Goal: Task Accomplishment & Management: Use online tool/utility

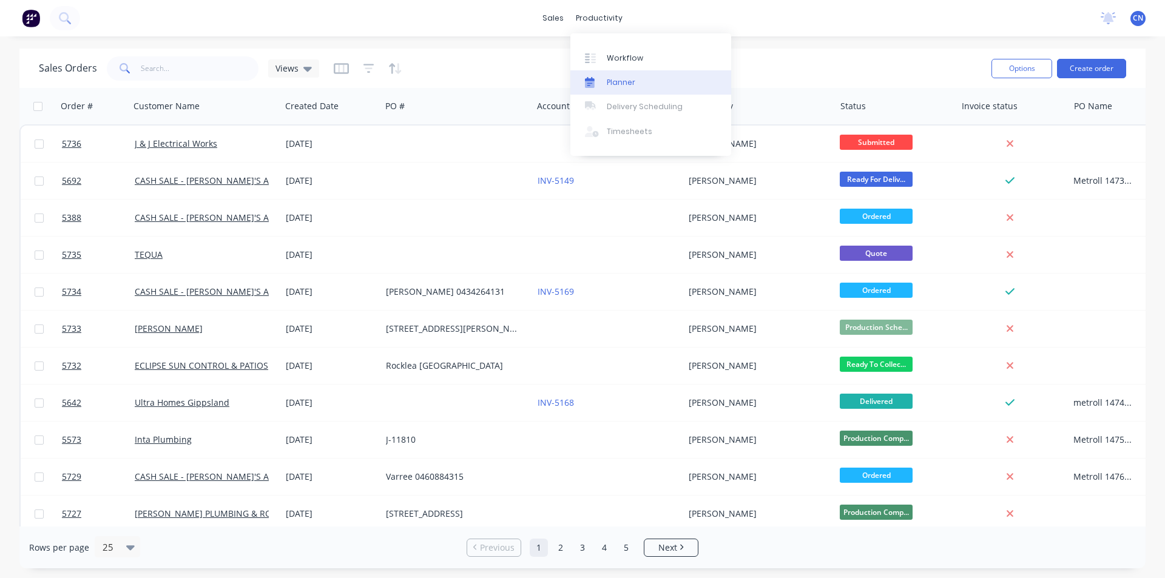
click at [616, 83] on div "Planner" at bounding box center [621, 82] width 29 height 11
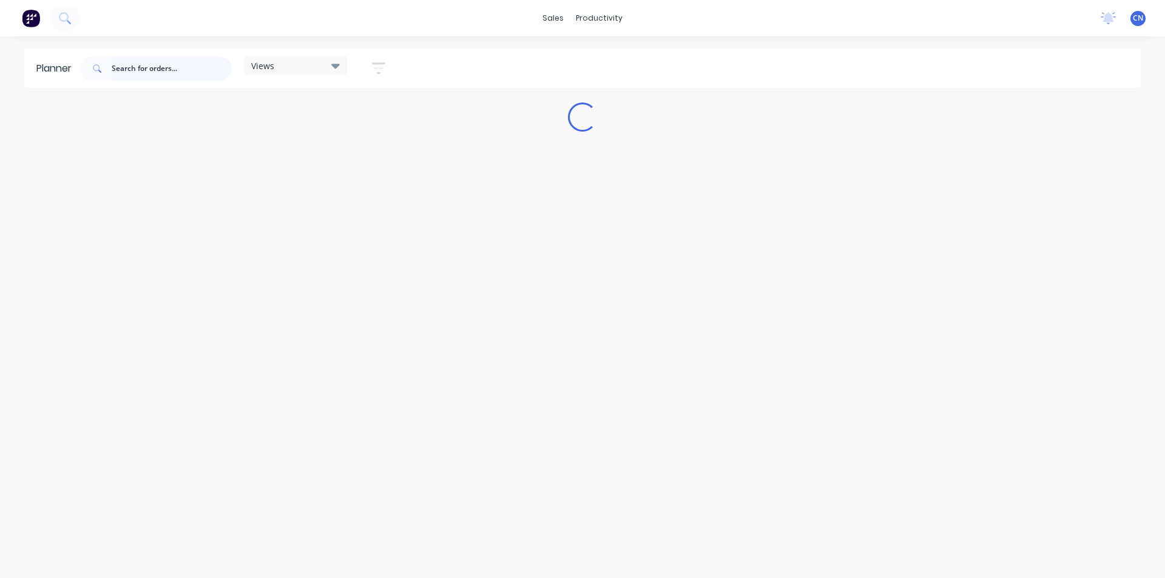
click at [180, 60] on input "text" at bounding box center [172, 68] width 120 height 24
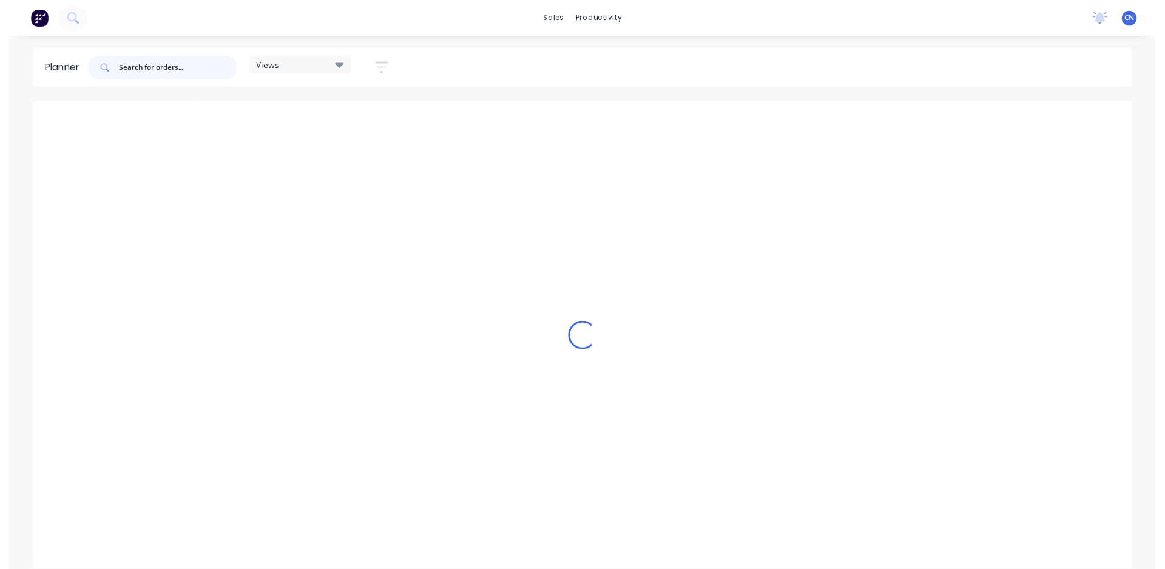
scroll to position [0, 1]
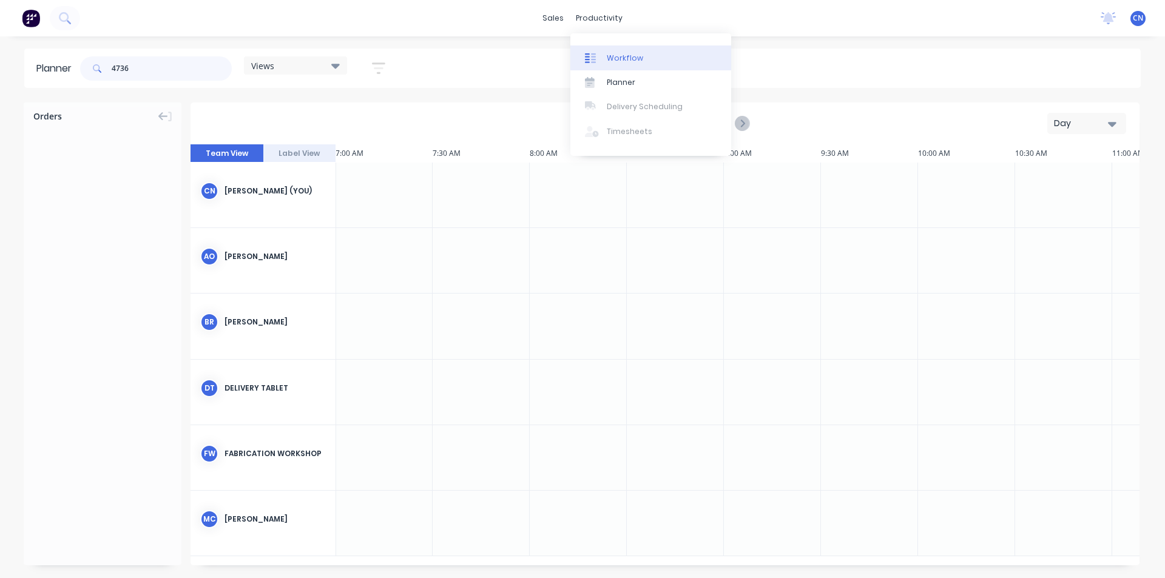
type input "4736"
click at [625, 64] on link "Workflow" at bounding box center [650, 57] width 161 height 24
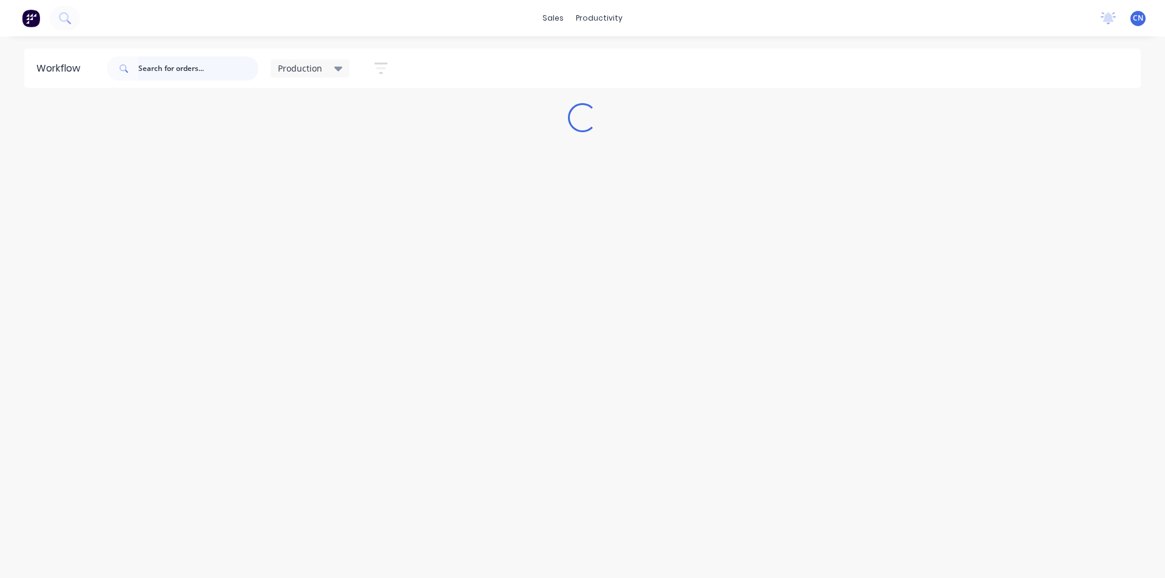
click at [172, 64] on input "text" at bounding box center [198, 68] width 120 height 24
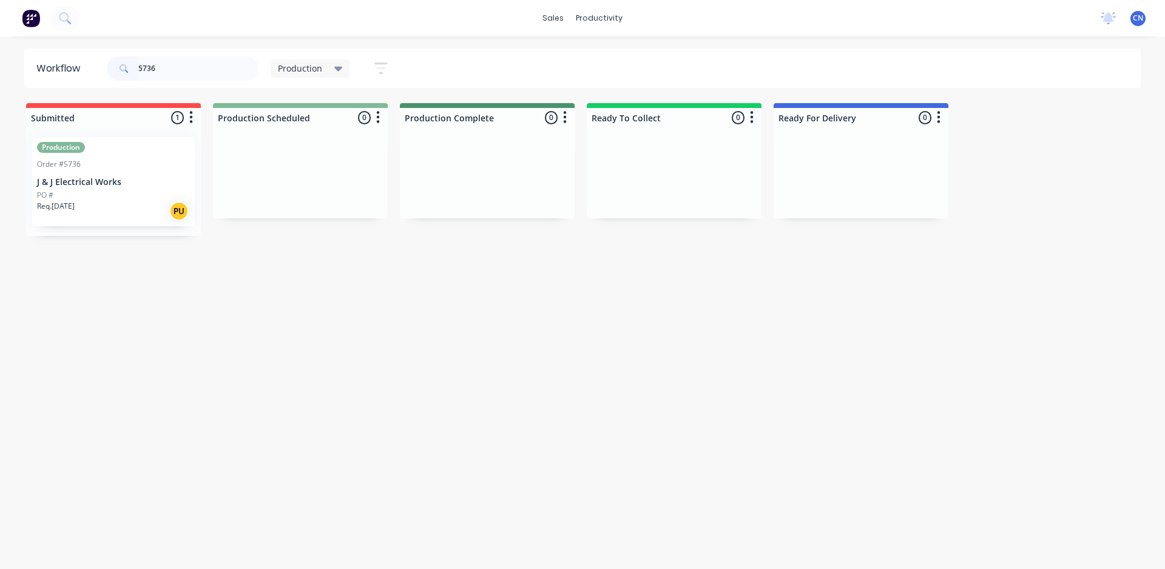
click at [89, 194] on div "PO #" at bounding box center [113, 195] width 153 height 11
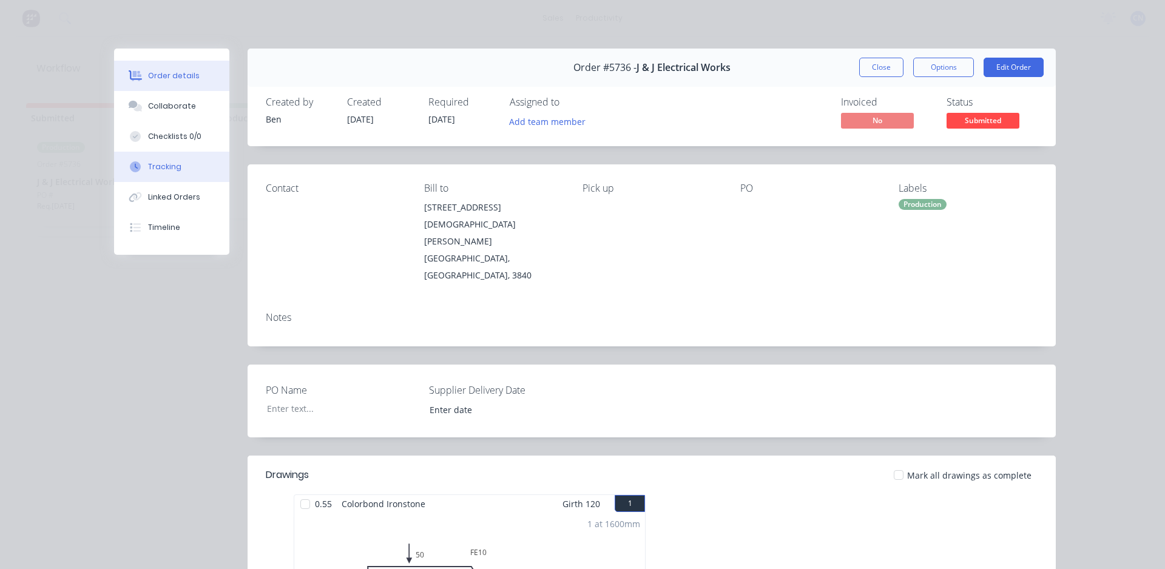
click at [155, 166] on div "Tracking" at bounding box center [164, 166] width 33 height 11
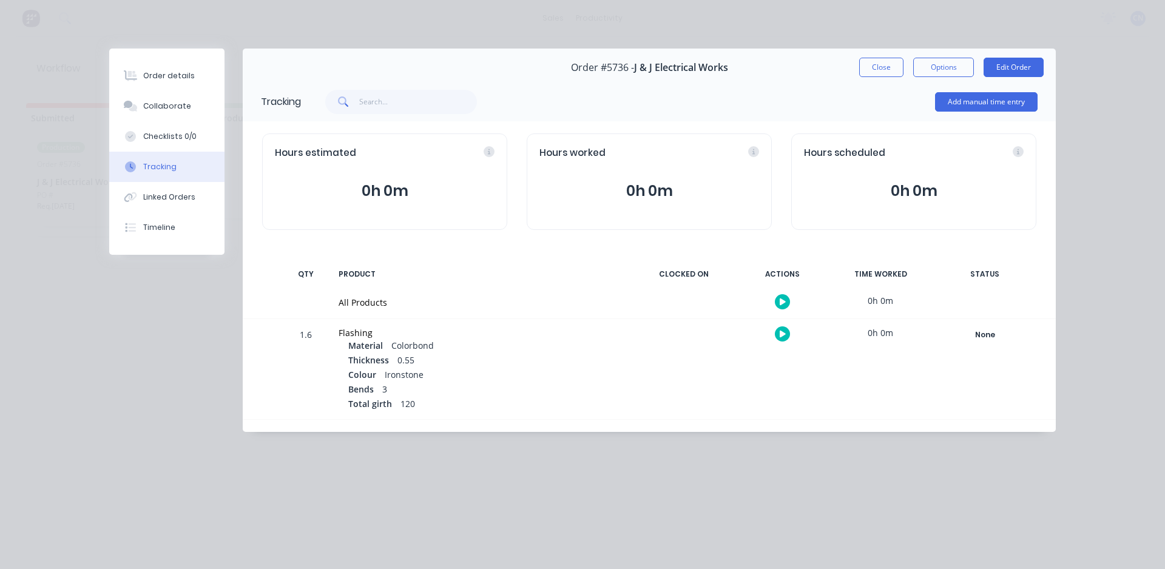
click at [781, 302] on icon "button" at bounding box center [783, 301] width 6 height 7
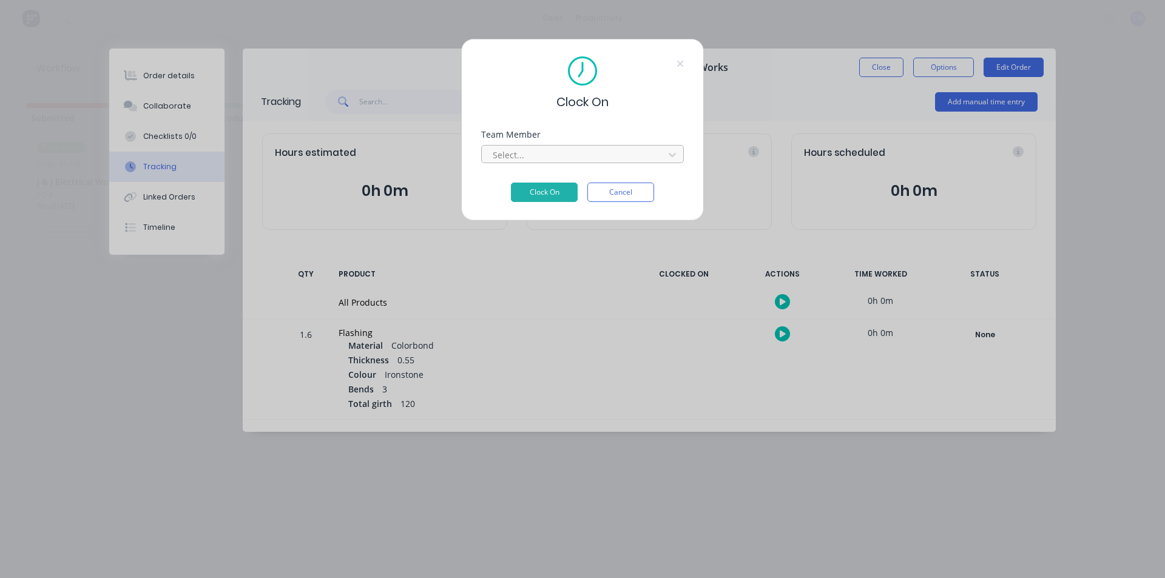
click at [528, 149] on div at bounding box center [574, 154] width 166 height 15
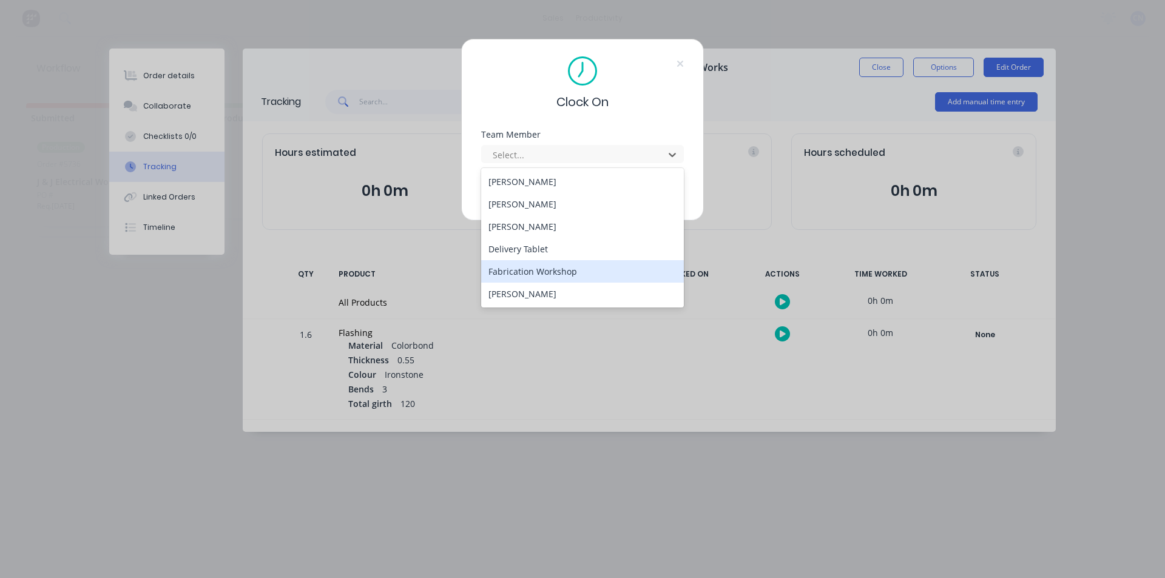
click at [519, 276] on div "Fabrication Workshop" at bounding box center [582, 271] width 203 height 22
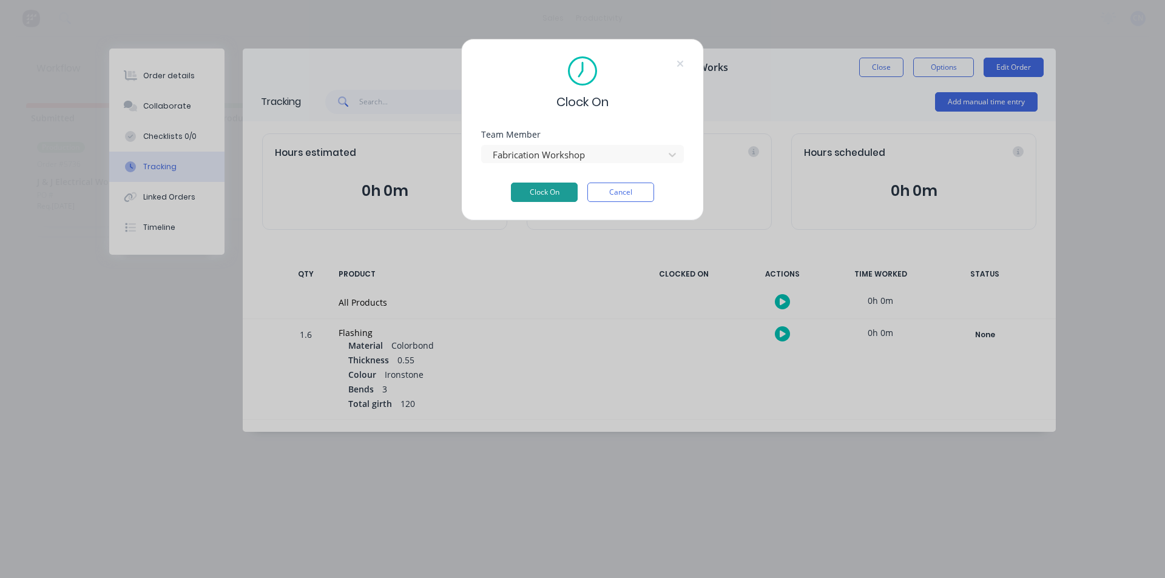
click at [543, 194] on button "Clock On" at bounding box center [544, 192] width 67 height 19
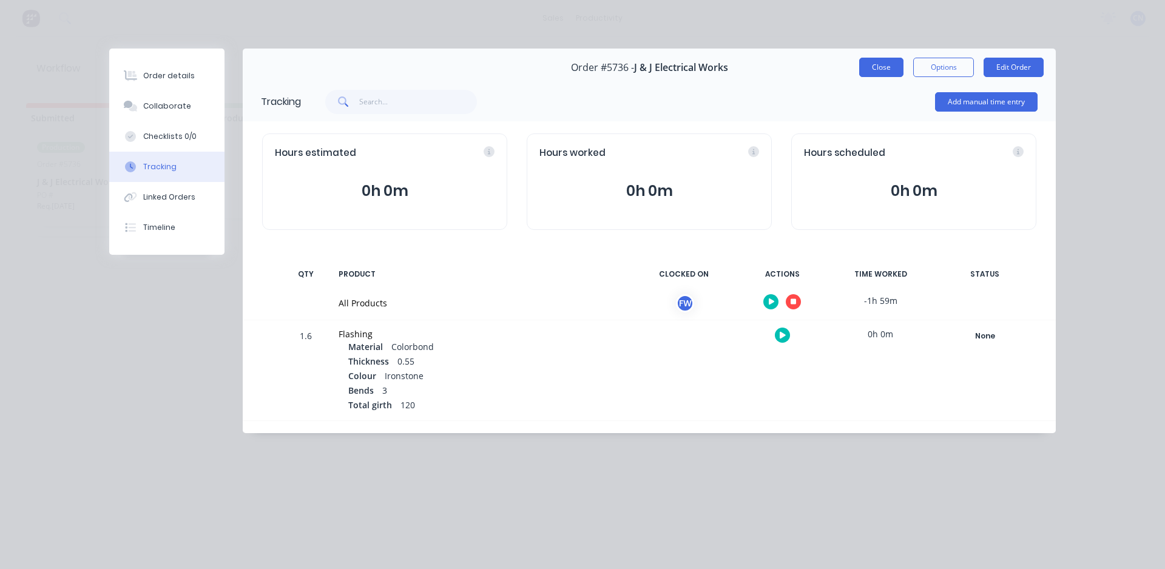
click at [877, 74] on button "Close" at bounding box center [881, 67] width 44 height 19
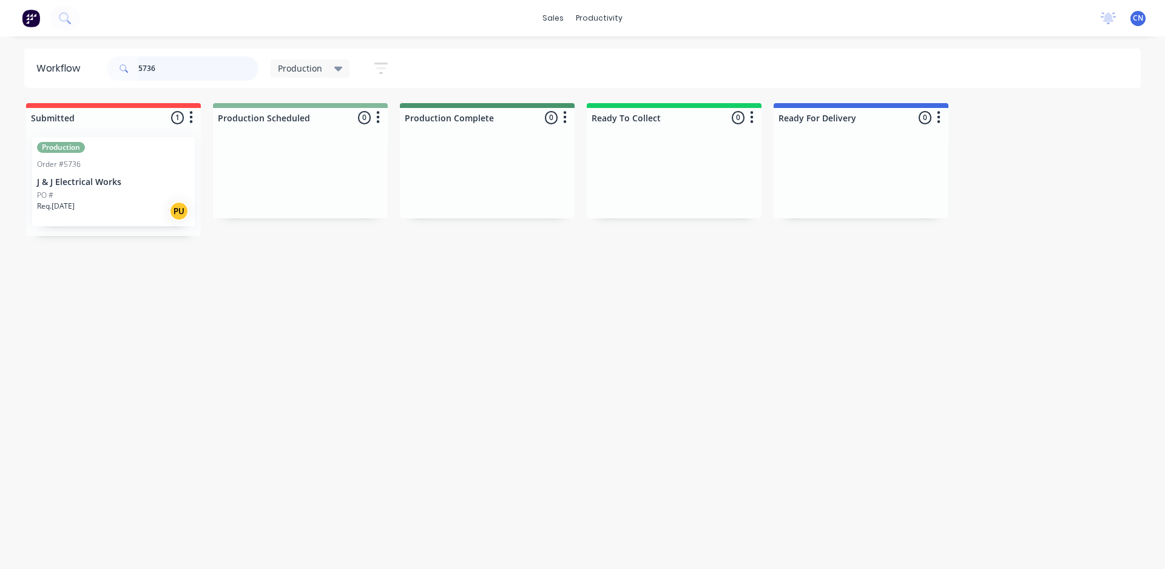
drag, startPoint x: 166, startPoint y: 69, endPoint x: 133, endPoint y: 69, distance: 33.4
click at [133, 69] on div "5736" at bounding box center [183, 68] width 152 height 24
type input "5733"
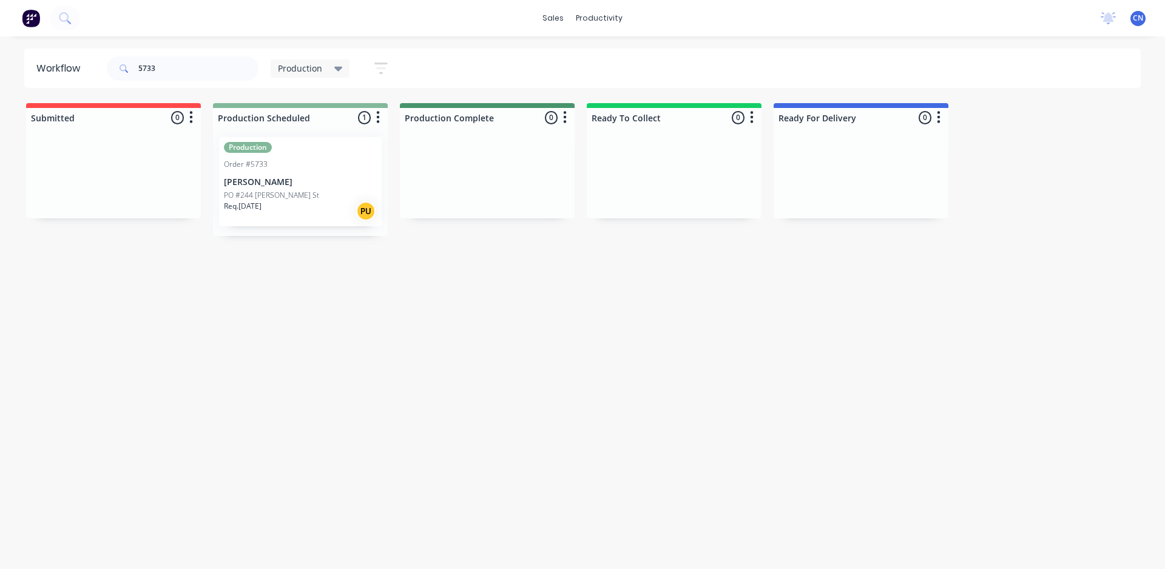
click at [259, 199] on p "PO #244 [PERSON_NAME] St" at bounding box center [271, 195] width 95 height 11
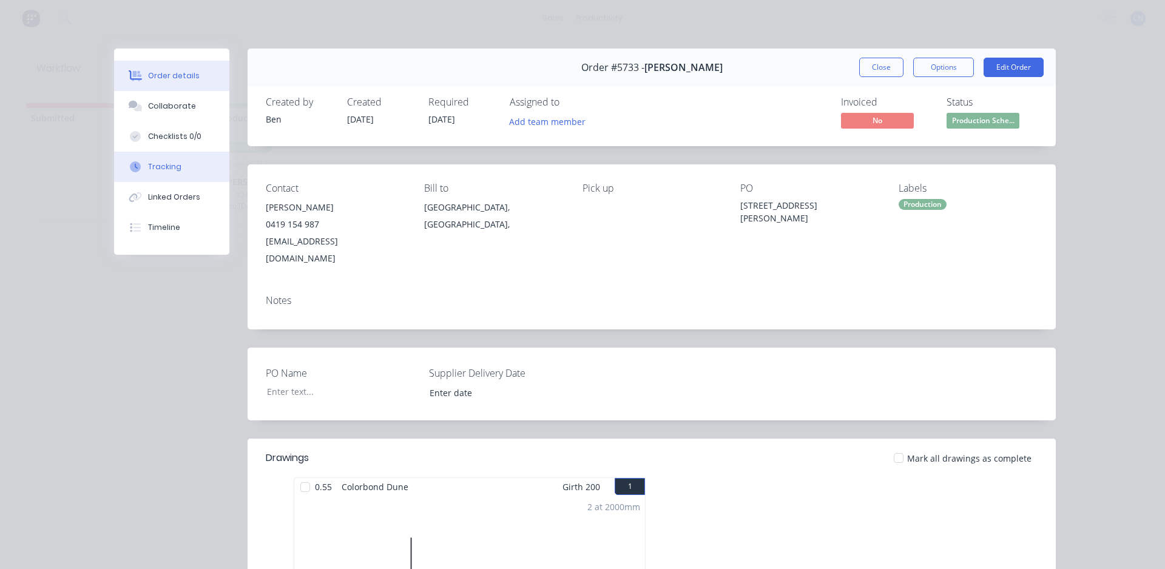
click at [177, 152] on button "Tracking" at bounding box center [171, 167] width 115 height 30
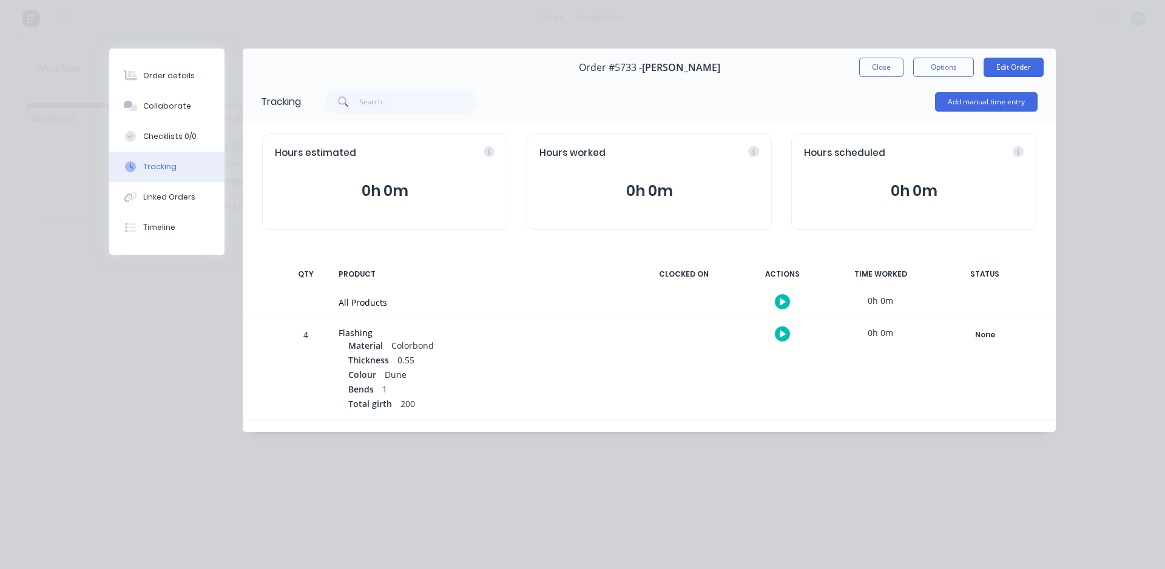
click at [787, 305] on button "button" at bounding box center [782, 301] width 15 height 15
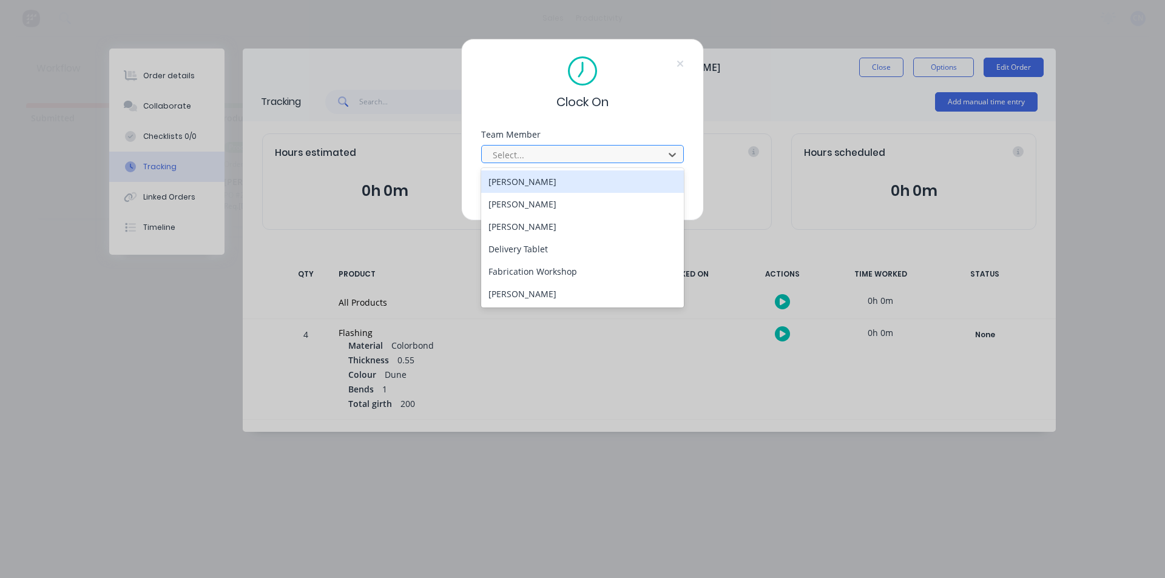
click at [517, 160] on div at bounding box center [574, 154] width 166 height 15
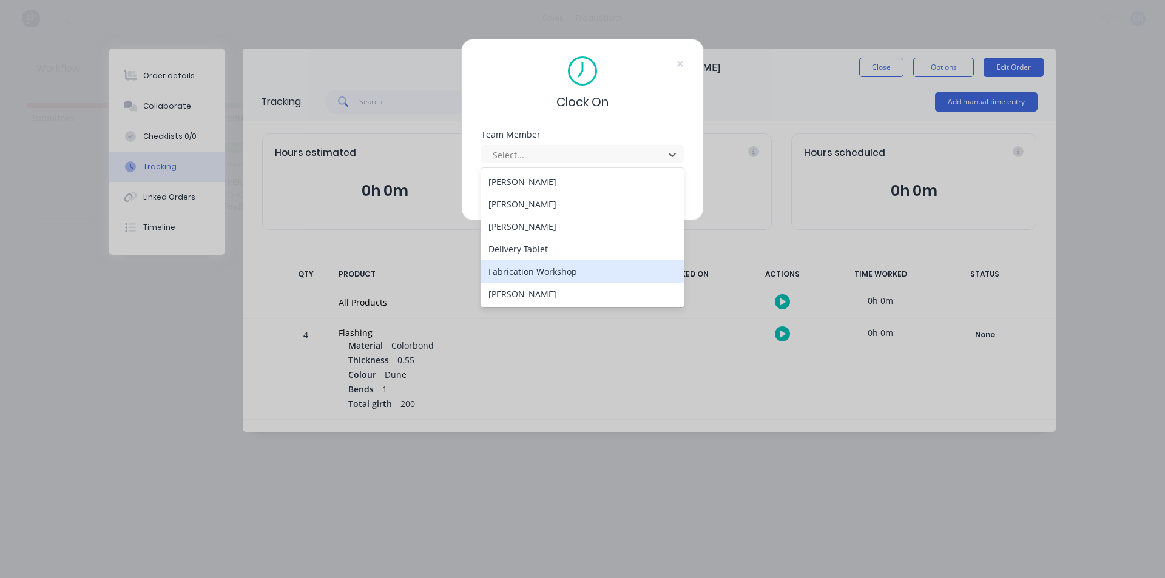
click at [505, 269] on div "Fabrication Workshop" at bounding box center [582, 271] width 203 height 22
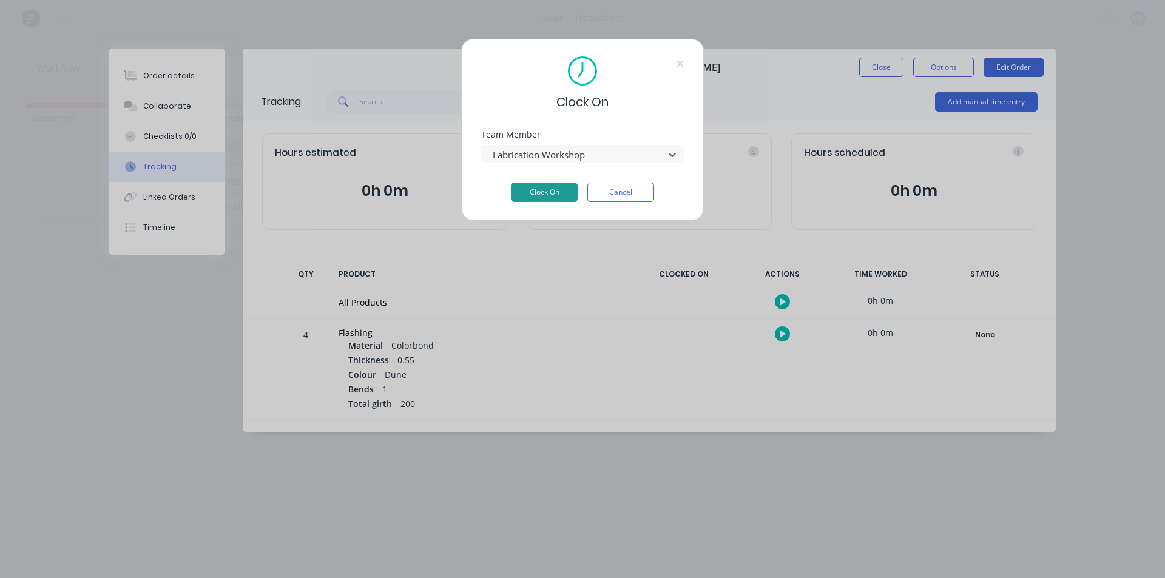
click at [568, 192] on button "Clock On" at bounding box center [544, 192] width 67 height 19
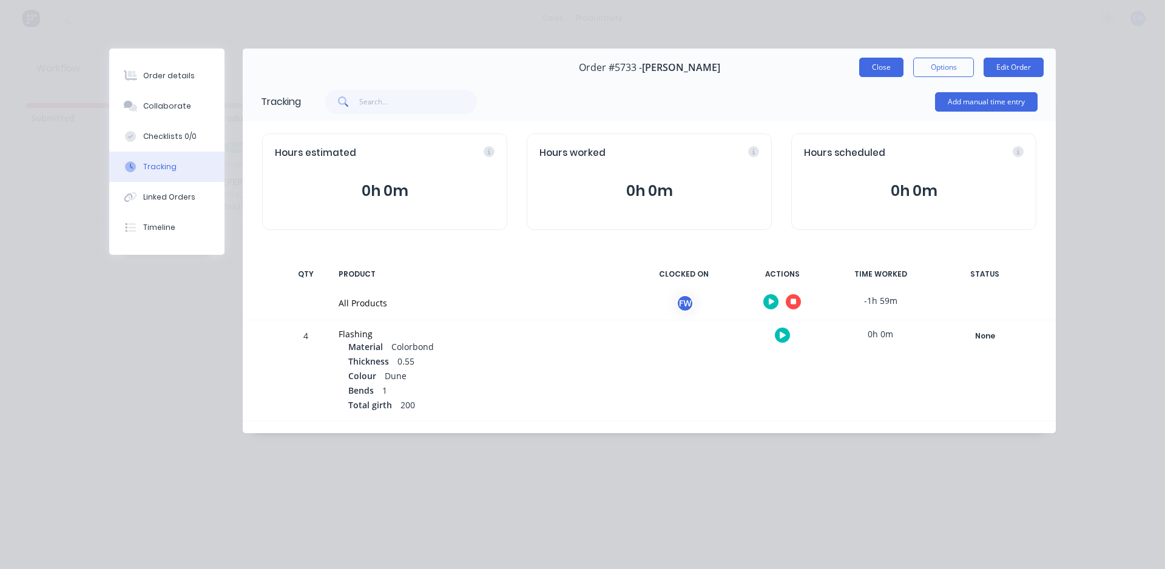
click at [881, 70] on button "Close" at bounding box center [881, 67] width 44 height 19
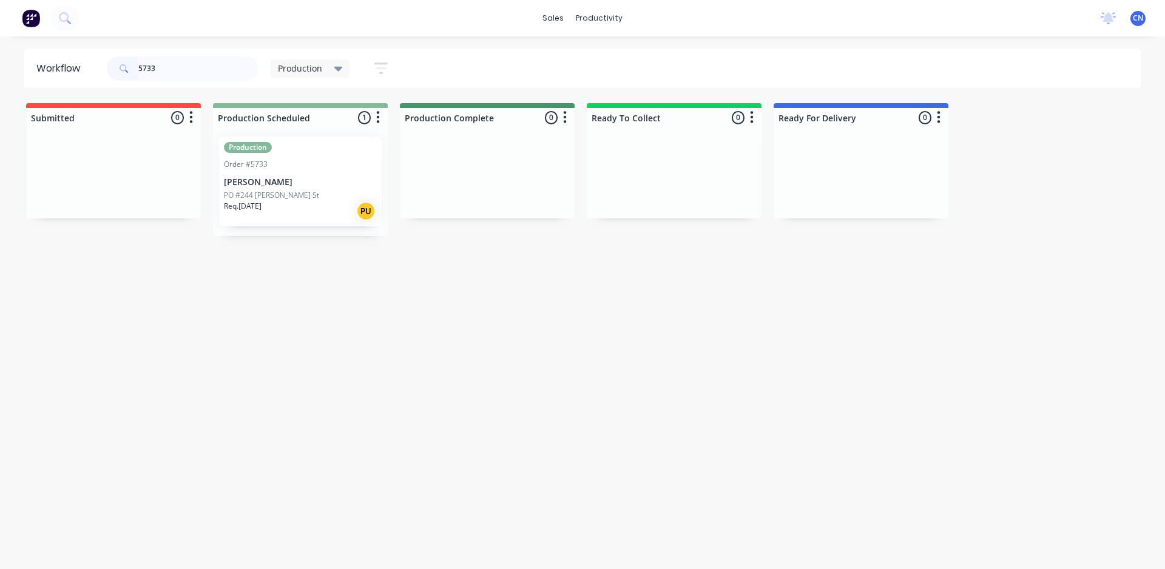
click at [292, 172] on div "Production Order #5733 [PERSON_NAME] PO #244 [PERSON_NAME] St Req. [DATE] PU" at bounding box center [300, 181] width 163 height 89
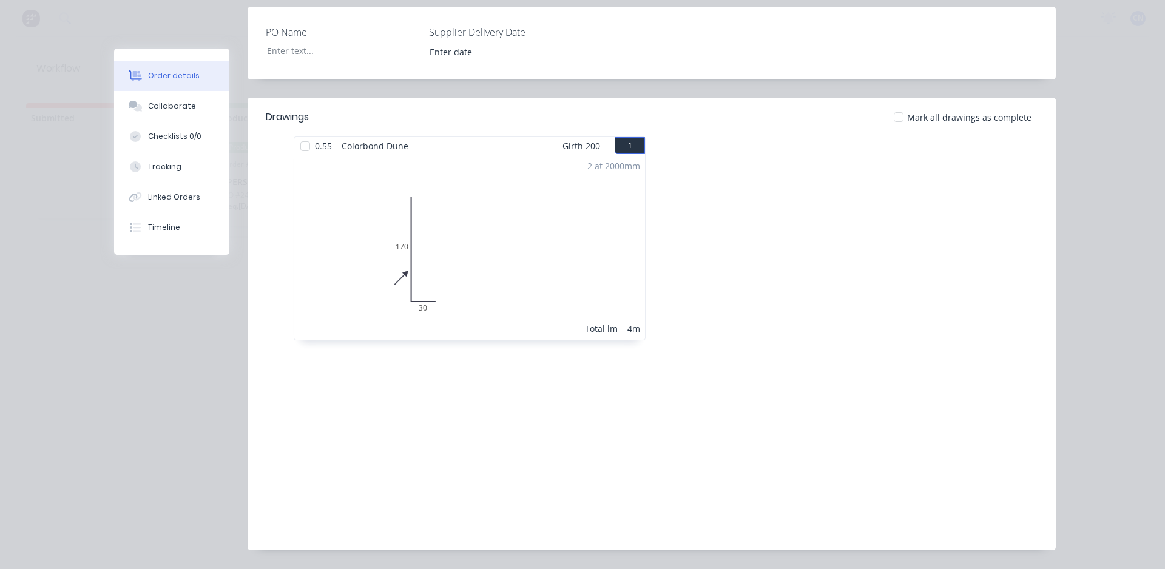
scroll to position [362, 0]
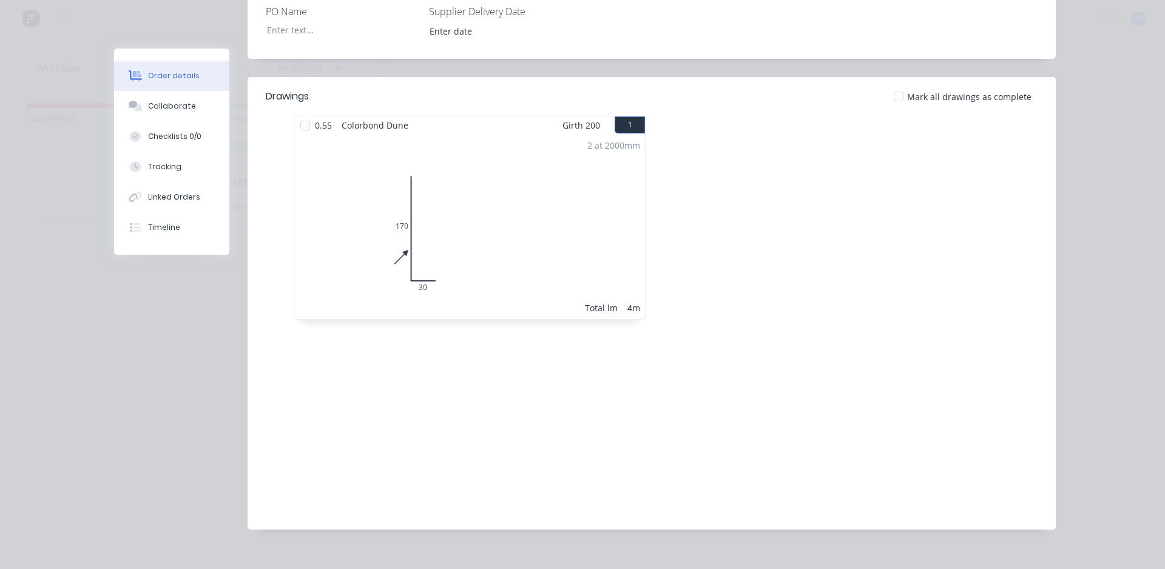
drag, startPoint x: 300, startPoint y: 111, endPoint x: 284, endPoint y: 121, distance: 18.8
click at [300, 113] on div at bounding box center [305, 125] width 24 height 24
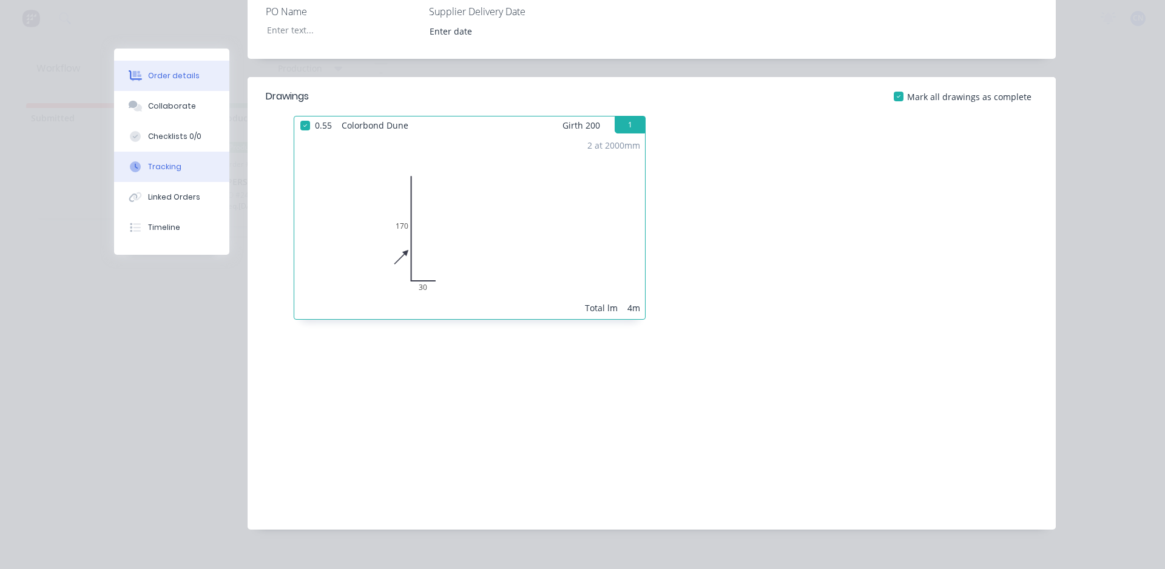
click at [177, 158] on button "Tracking" at bounding box center [171, 167] width 115 height 30
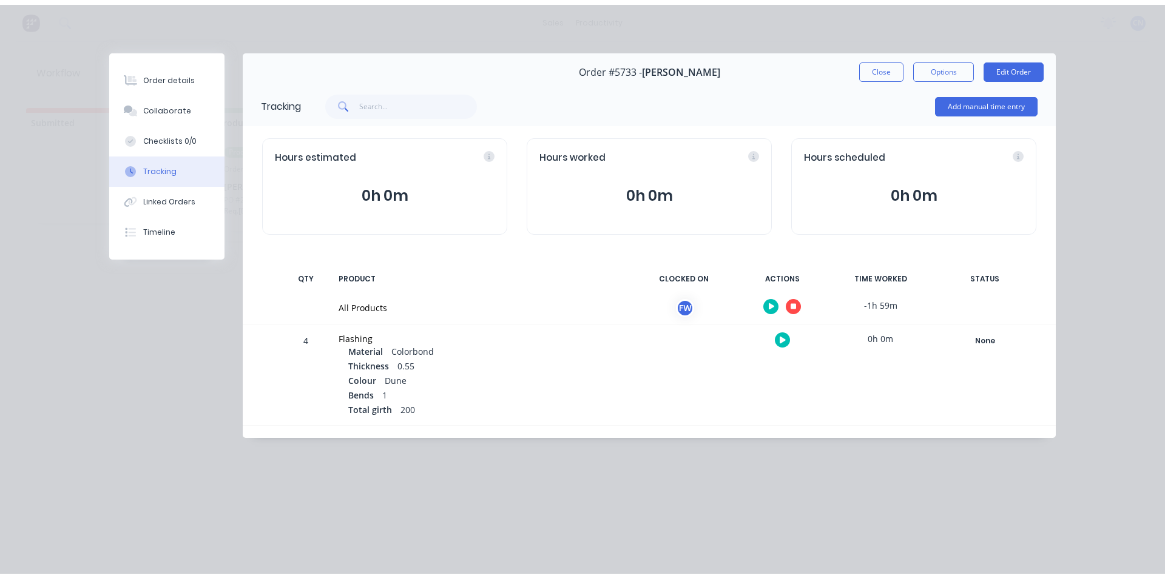
scroll to position [0, 0]
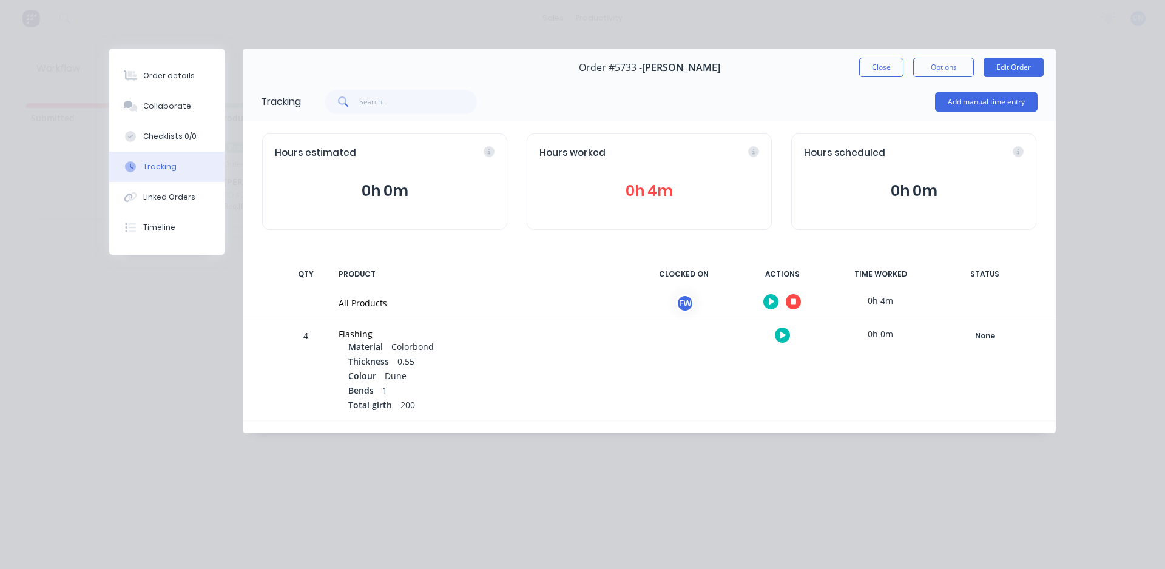
click at [789, 300] on button "button" at bounding box center [793, 301] width 15 height 15
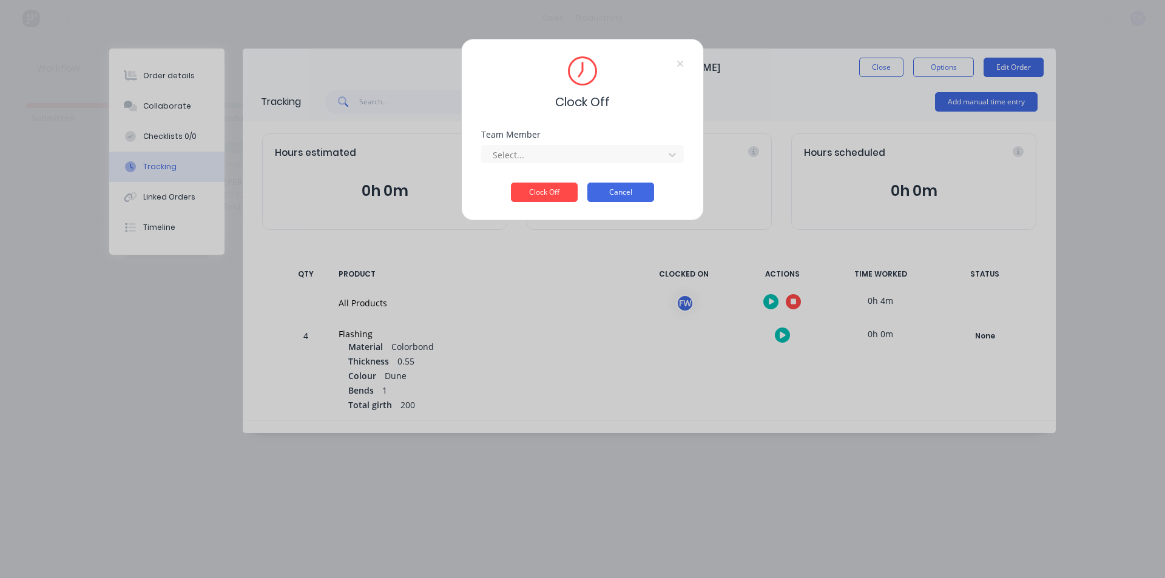
click at [650, 186] on button "Cancel" at bounding box center [620, 192] width 67 height 19
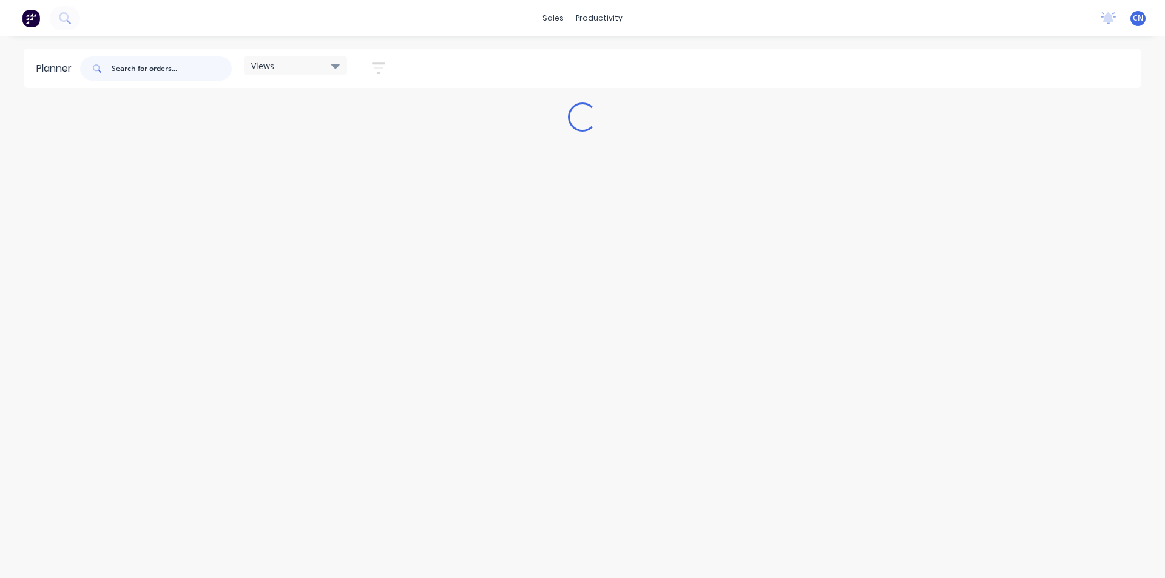
click at [200, 73] on input "text" at bounding box center [172, 68] width 120 height 24
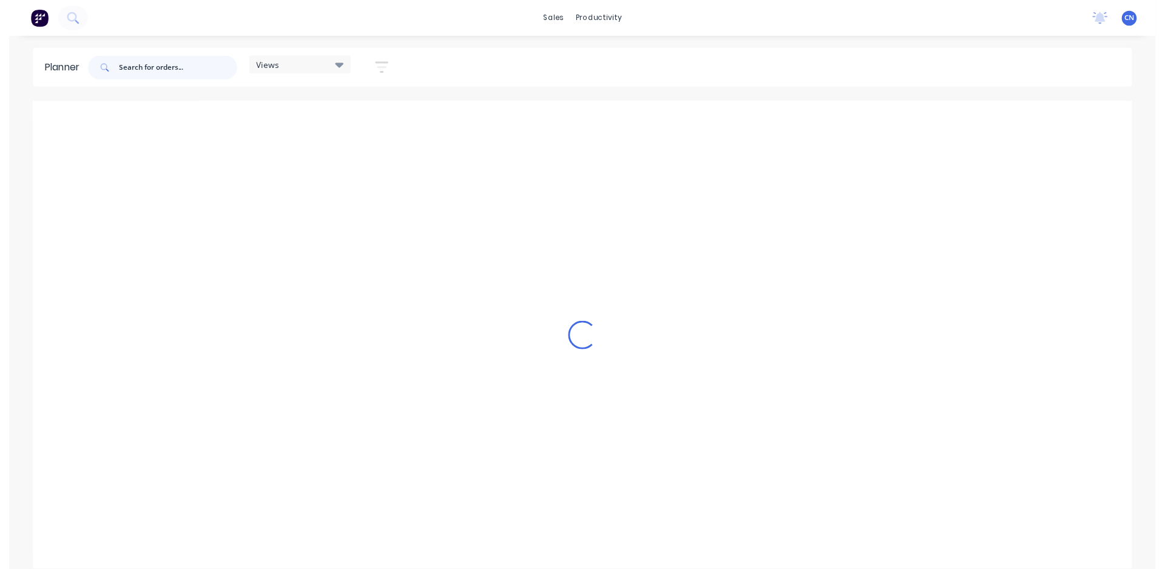
scroll to position [0, 1]
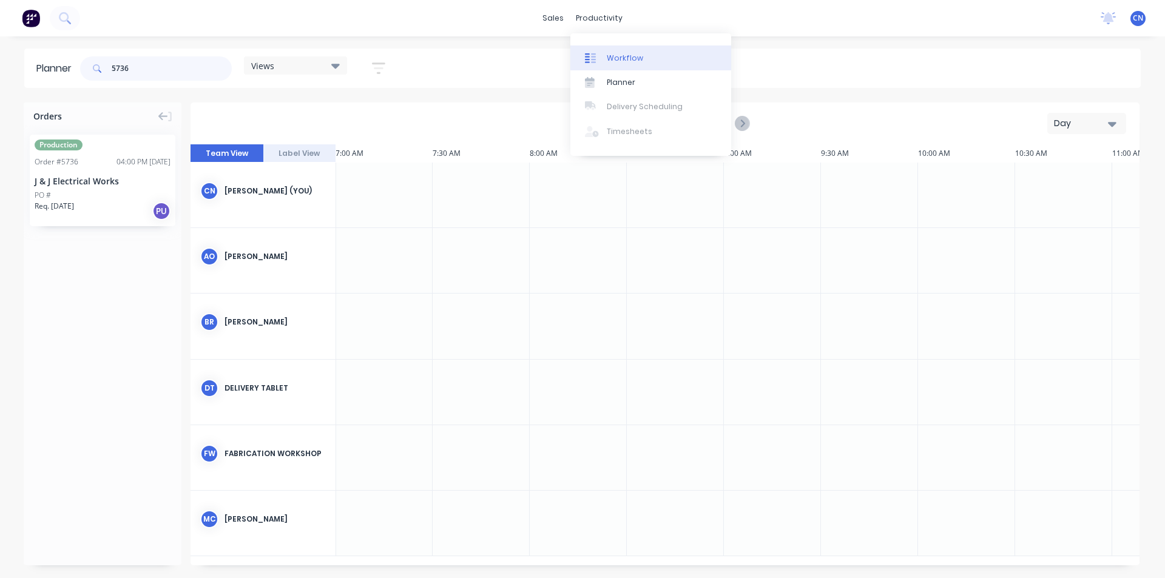
type input "5736"
click at [611, 58] on div "Workflow" at bounding box center [625, 58] width 36 height 11
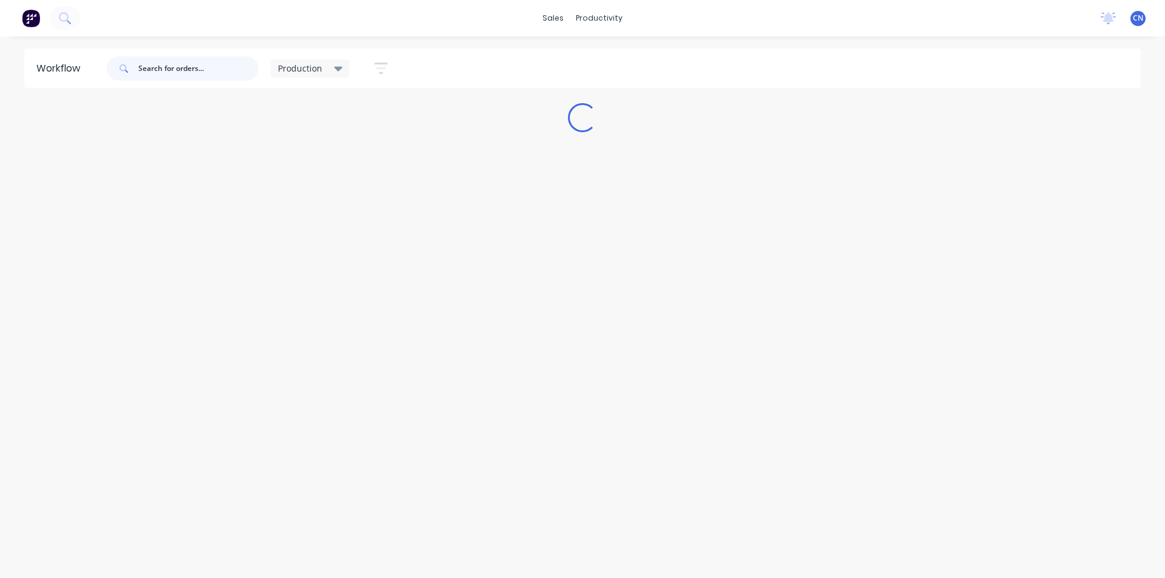
click at [198, 76] on input "text" at bounding box center [198, 68] width 120 height 24
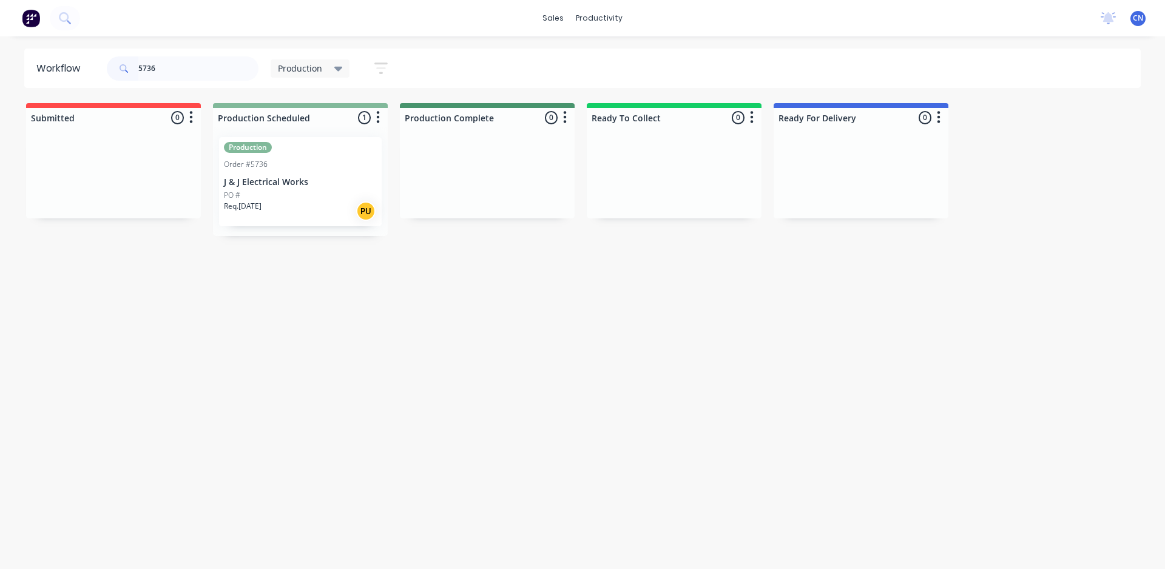
click at [305, 201] on div "Req. [DATE] PU" at bounding box center [300, 211] width 153 height 21
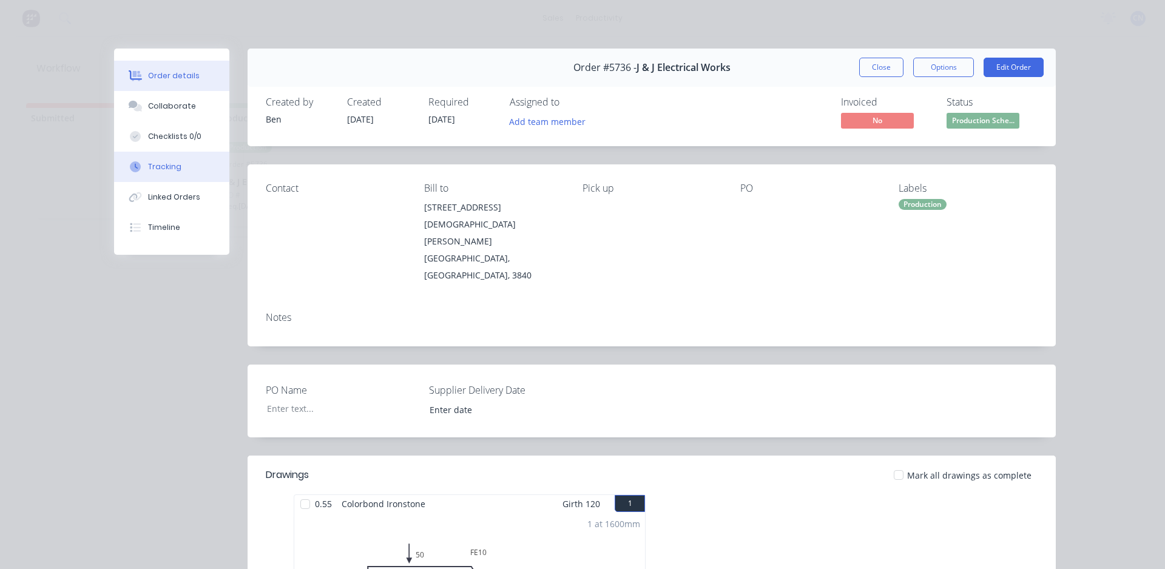
click at [138, 169] on div at bounding box center [135, 166] width 18 height 11
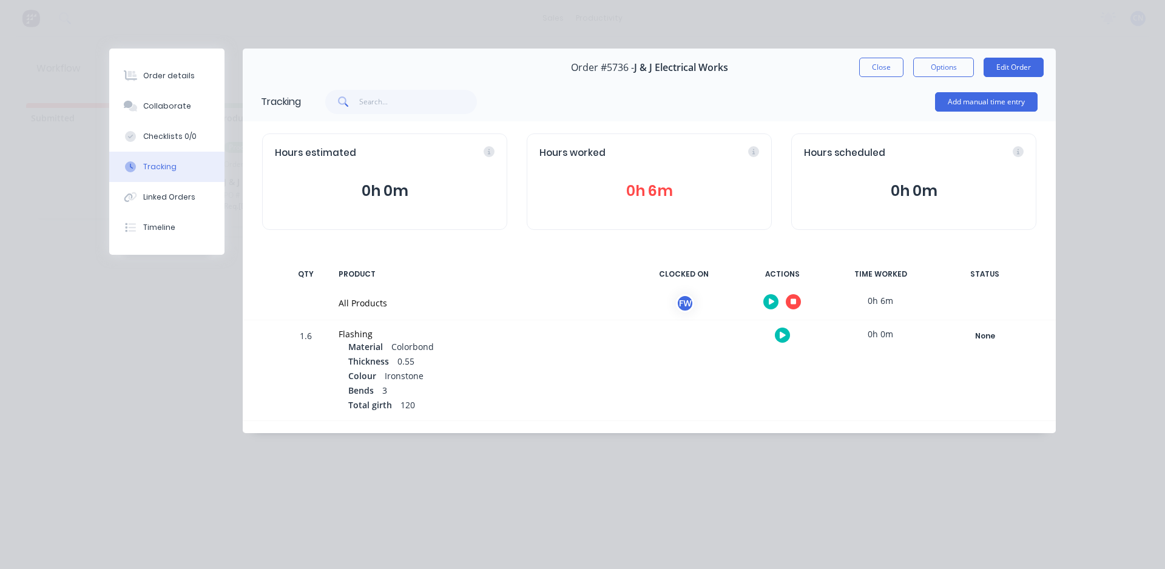
click at [790, 298] on icon "button" at bounding box center [793, 302] width 6 height 8
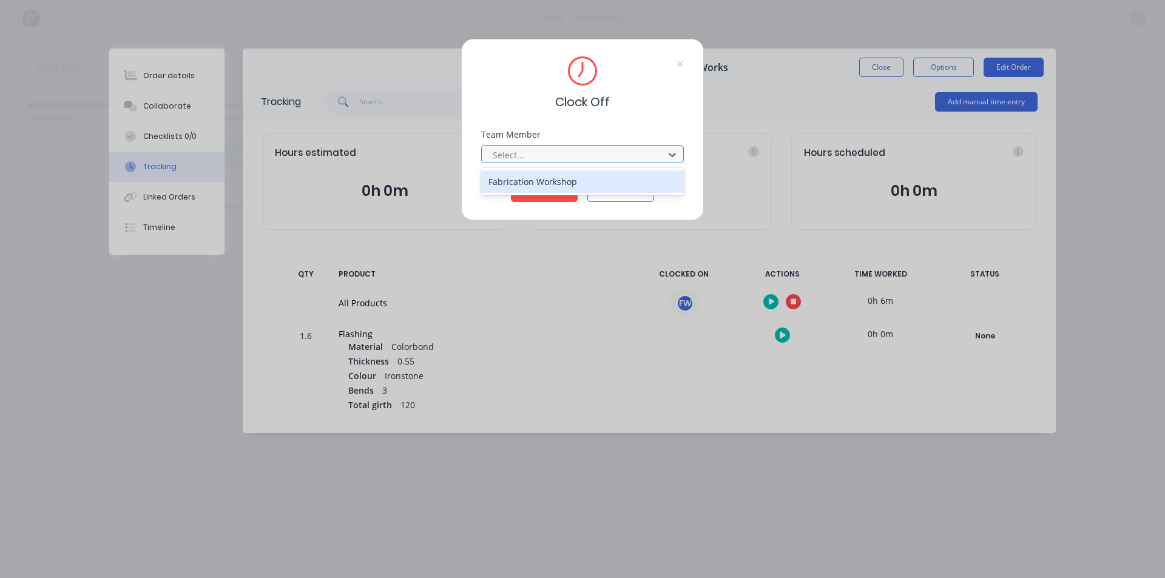
click at [543, 153] on div at bounding box center [574, 154] width 166 height 15
click at [510, 187] on div "Fabrication Workshop" at bounding box center [582, 181] width 203 height 22
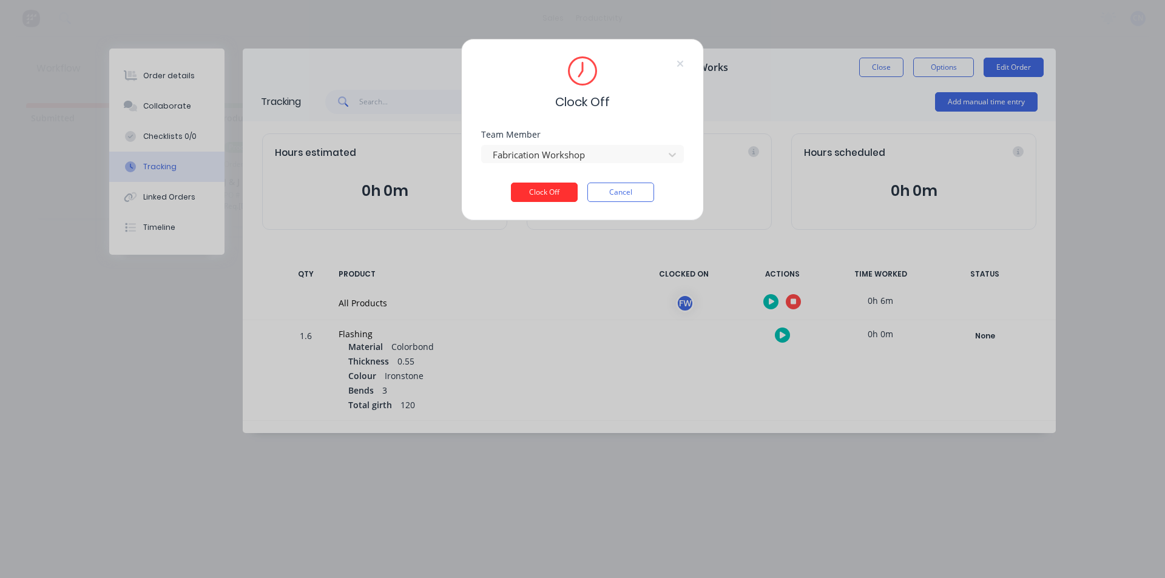
click at [546, 194] on button "Clock Off" at bounding box center [544, 192] width 67 height 19
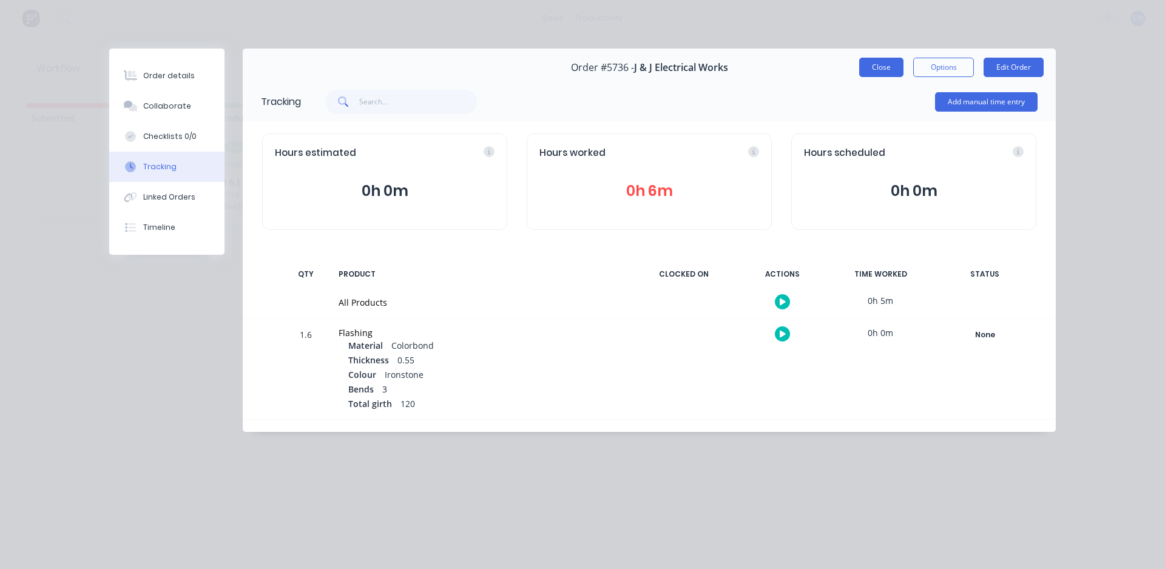
click at [886, 70] on button "Close" at bounding box center [881, 67] width 44 height 19
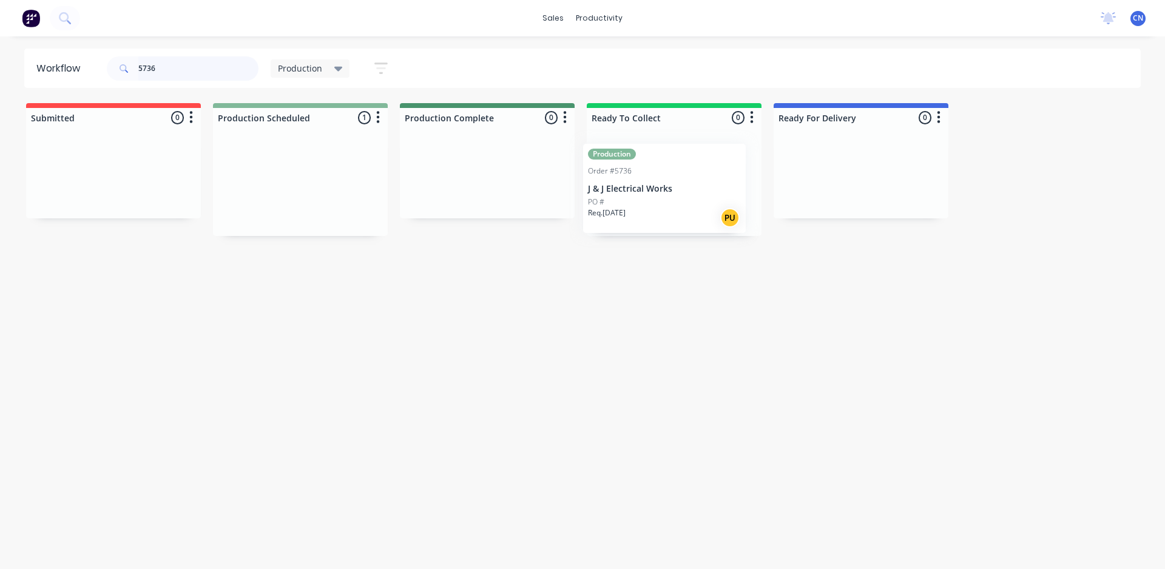
drag, startPoint x: 302, startPoint y: 192, endPoint x: 682, endPoint y: 194, distance: 380.4
click at [681, 194] on div "Submitted 0 Production Scheduled 1 Production Order #5736 J & J Electrical Work…" at bounding box center [914, 169] width 1847 height 133
click at [543, 87] on header "Workflow 5736 Production Save new view None edit Production (Default) edit Comp…" at bounding box center [582, 68] width 1117 height 39
click at [203, 69] on input "5736" at bounding box center [198, 68] width 120 height 24
type input "5737"
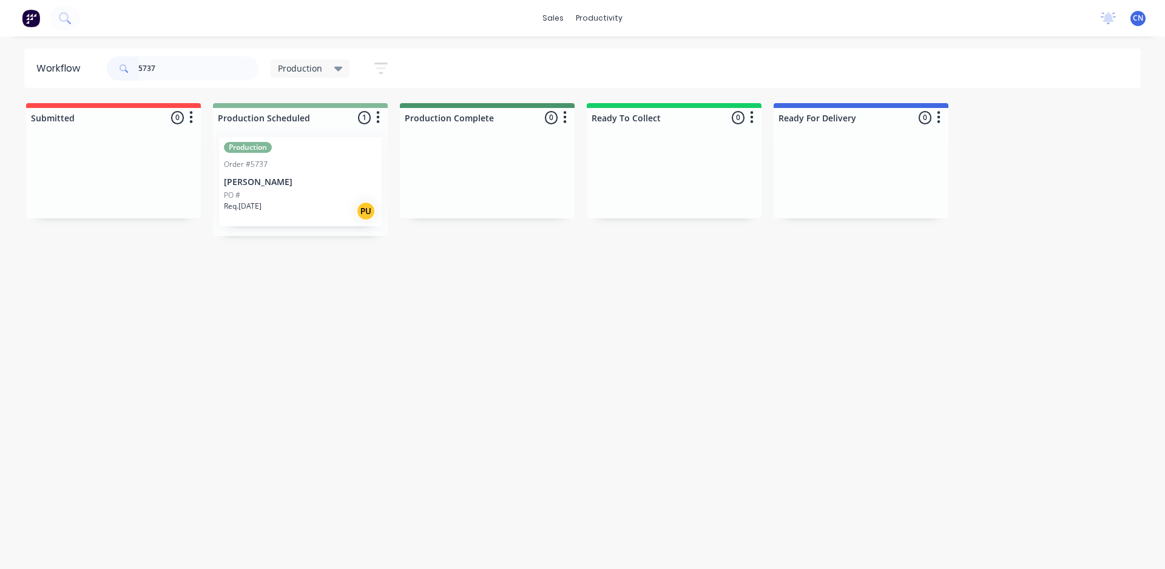
click at [316, 169] on div "Order #5737" at bounding box center [300, 164] width 153 height 11
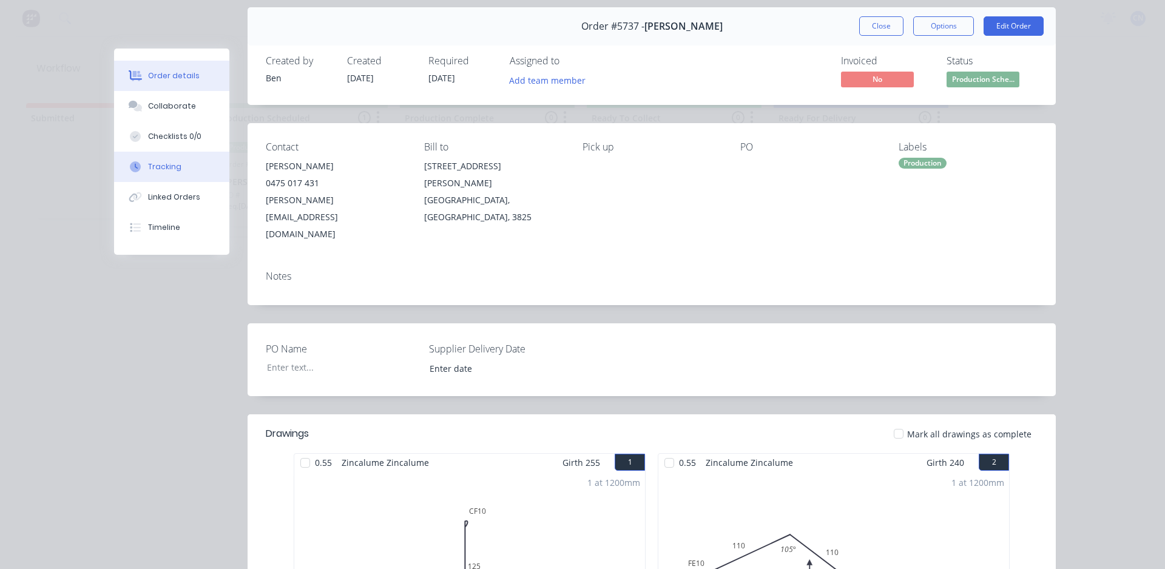
scroll to position [61, 0]
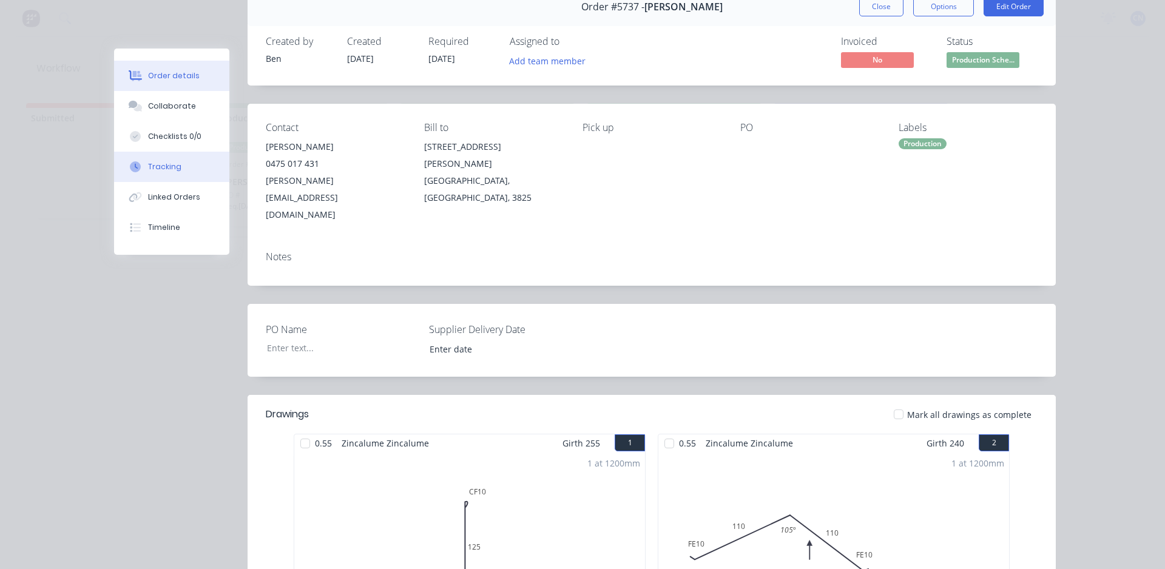
click at [200, 164] on button "Tracking" at bounding box center [171, 167] width 115 height 30
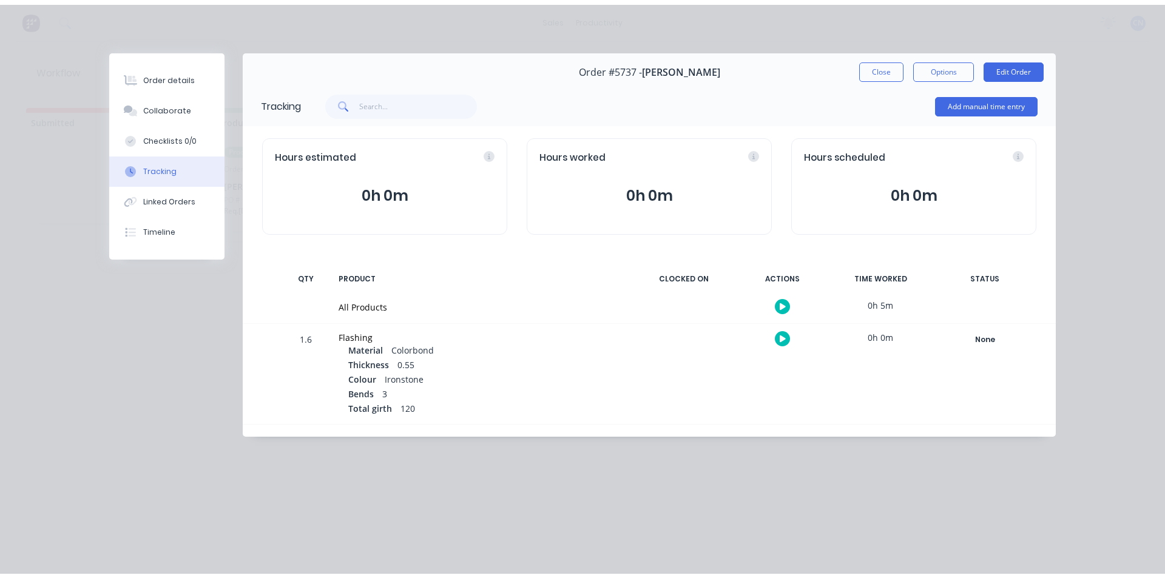
scroll to position [0, 0]
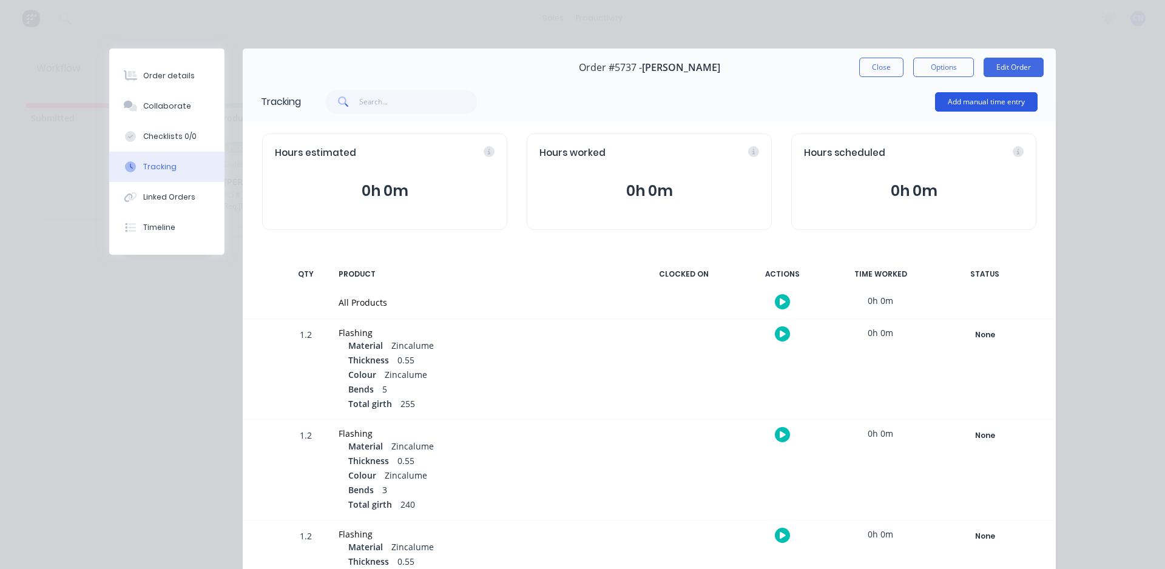
click at [991, 101] on button "Add manual time entry" at bounding box center [986, 101] width 103 height 19
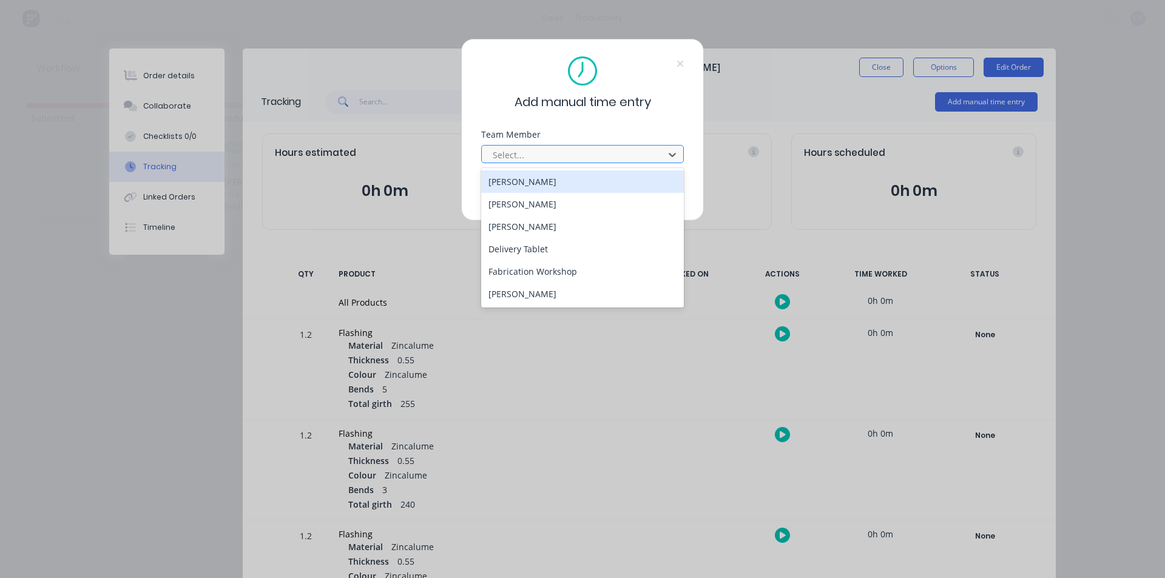
click at [588, 162] on div at bounding box center [574, 154] width 166 height 15
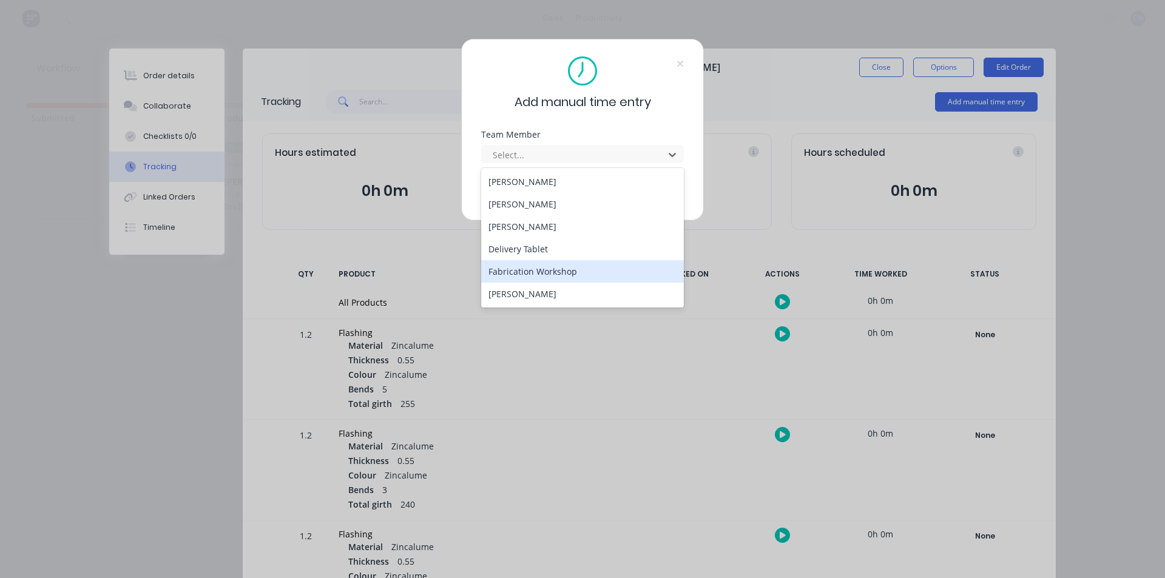
click at [624, 276] on div "Fabrication Workshop" at bounding box center [582, 271] width 203 height 22
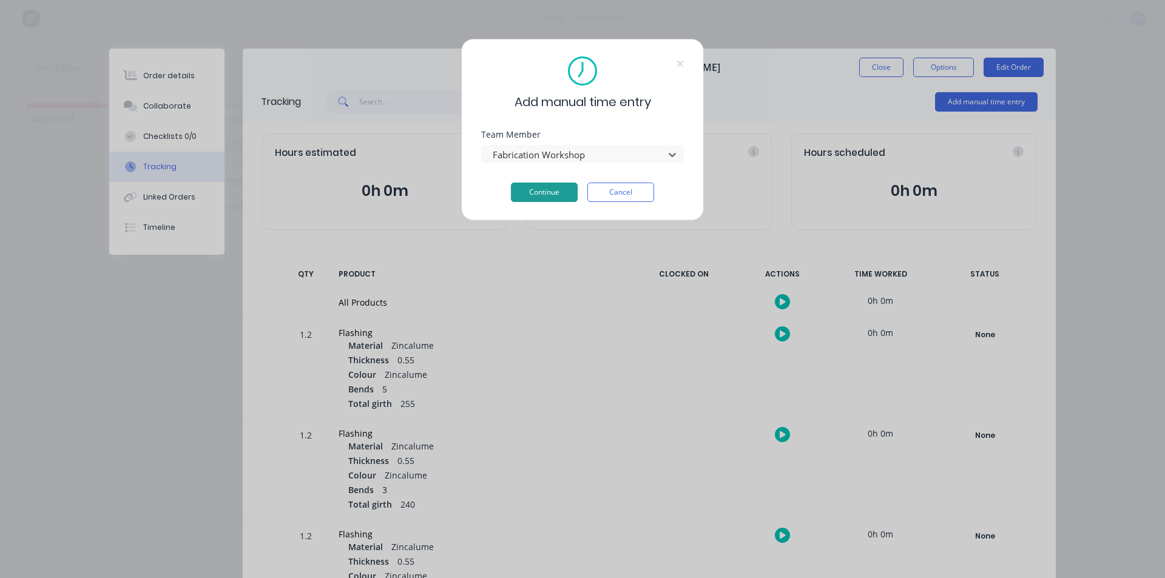
click at [547, 190] on button "Continue" at bounding box center [544, 192] width 67 height 19
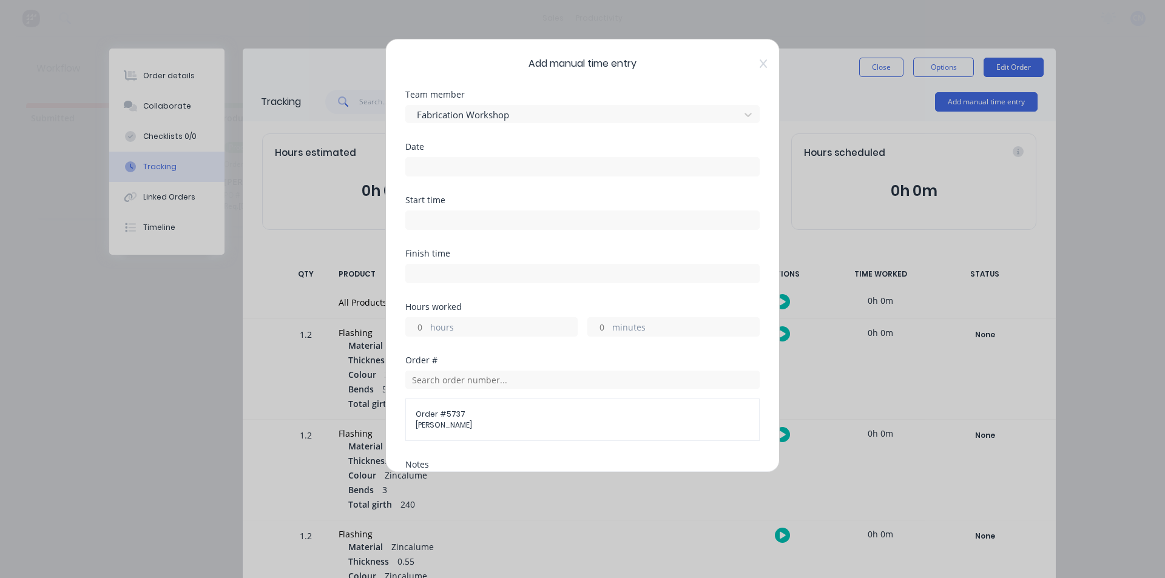
click at [565, 221] on input at bounding box center [582, 220] width 353 height 18
type input "08:06 AM"
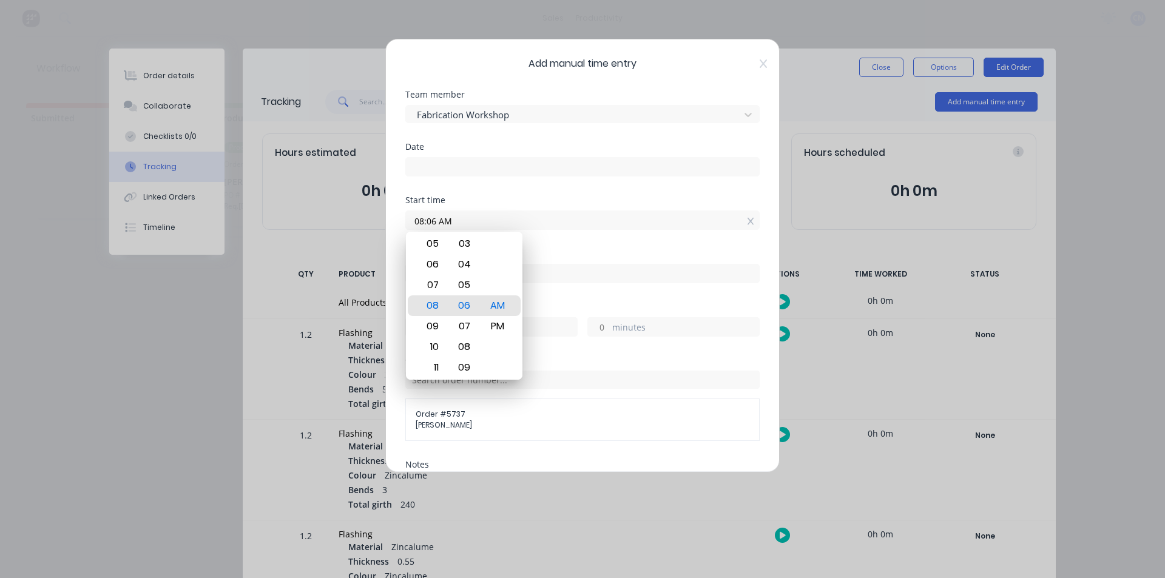
click at [632, 168] on input at bounding box center [582, 167] width 353 height 18
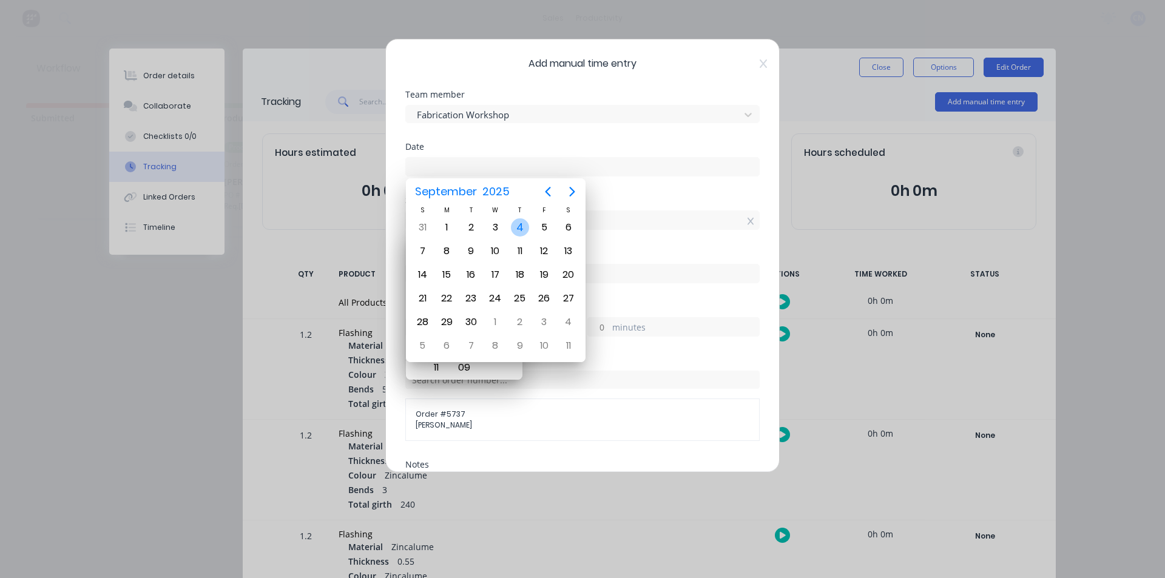
click at [523, 228] on div "4" at bounding box center [520, 227] width 18 height 18
type input "[DATE]"
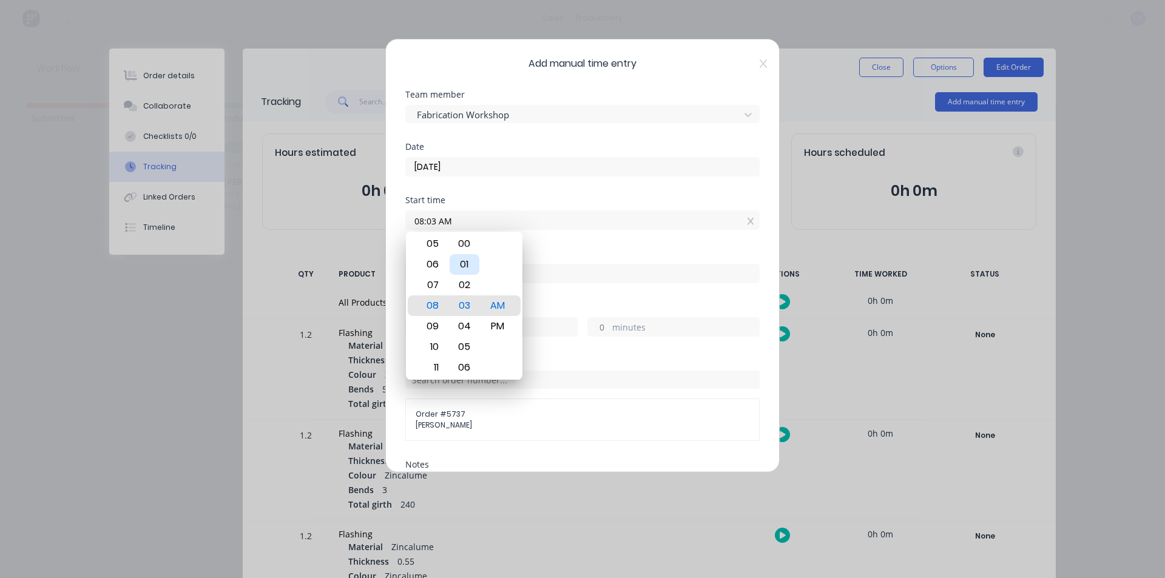
click at [460, 262] on div "01" at bounding box center [465, 264] width 30 height 21
type input "08:01 AM"
click at [433, 221] on input "08:01 AM" at bounding box center [582, 220] width 353 height 18
drag, startPoint x: 433, startPoint y: 221, endPoint x: 659, endPoint y: 154, distance: 236.1
click at [659, 157] on div "[DATE]" at bounding box center [582, 165] width 354 height 22
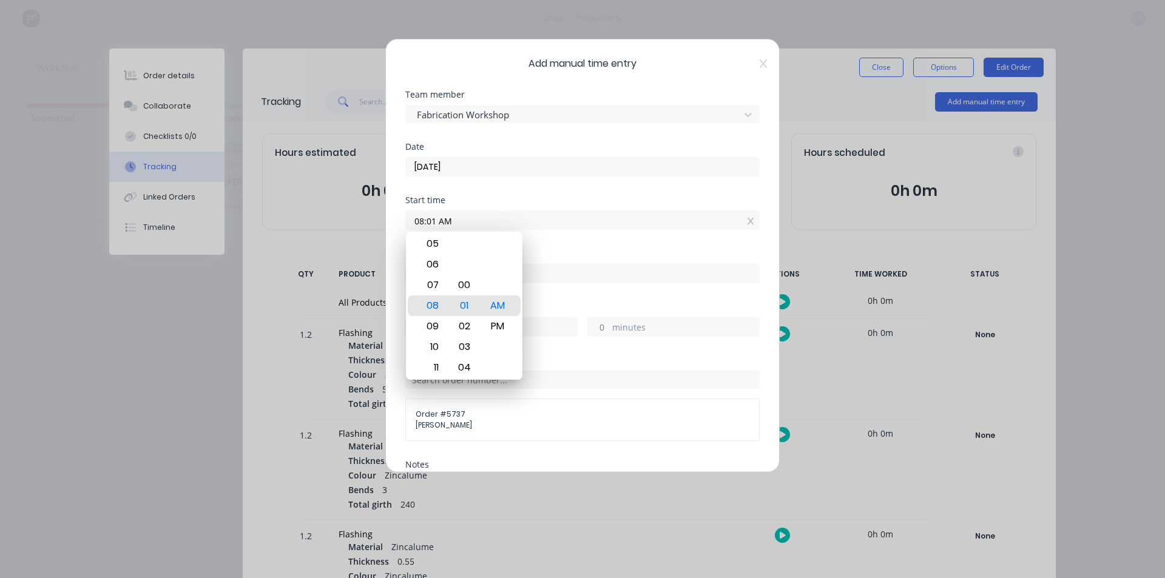
click at [609, 225] on input "08:01 AM" at bounding box center [582, 220] width 353 height 18
drag, startPoint x: 627, startPoint y: 259, endPoint x: 663, endPoint y: 227, distance: 48.6
click at [626, 255] on div "Finish time" at bounding box center [582, 266] width 354 height 34
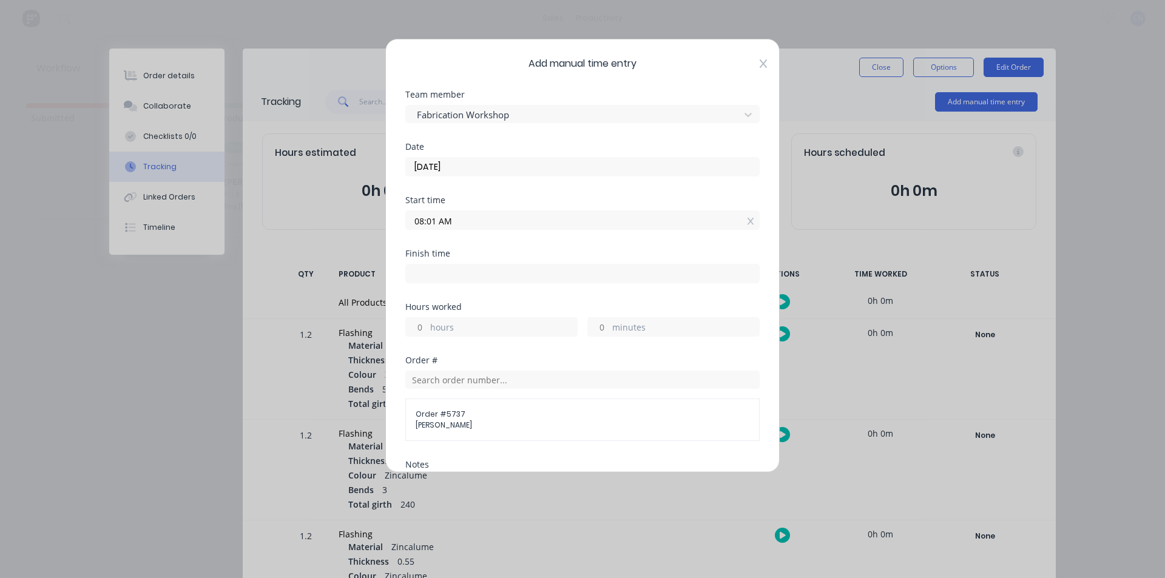
click at [760, 62] on icon at bounding box center [763, 63] width 7 height 8
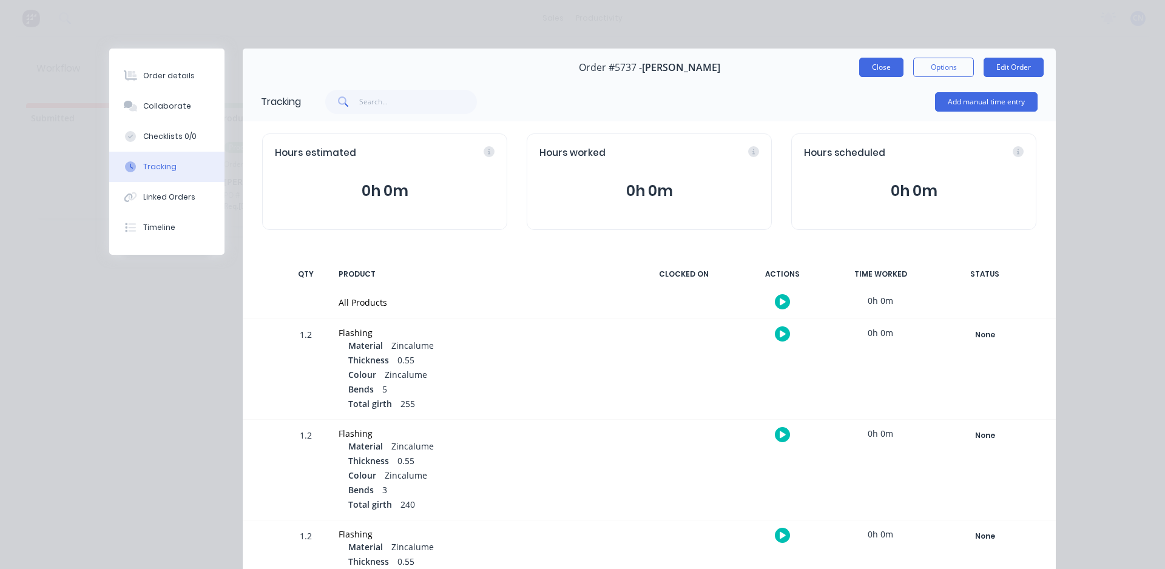
click at [874, 69] on button "Close" at bounding box center [881, 67] width 44 height 19
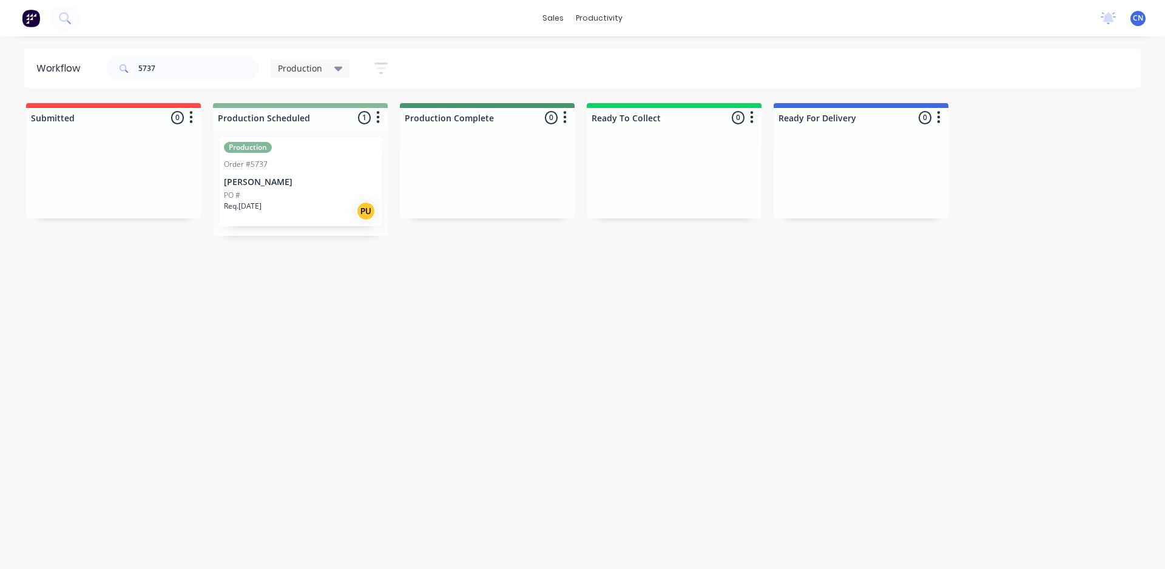
click at [35, 19] on img at bounding box center [31, 18] width 18 height 18
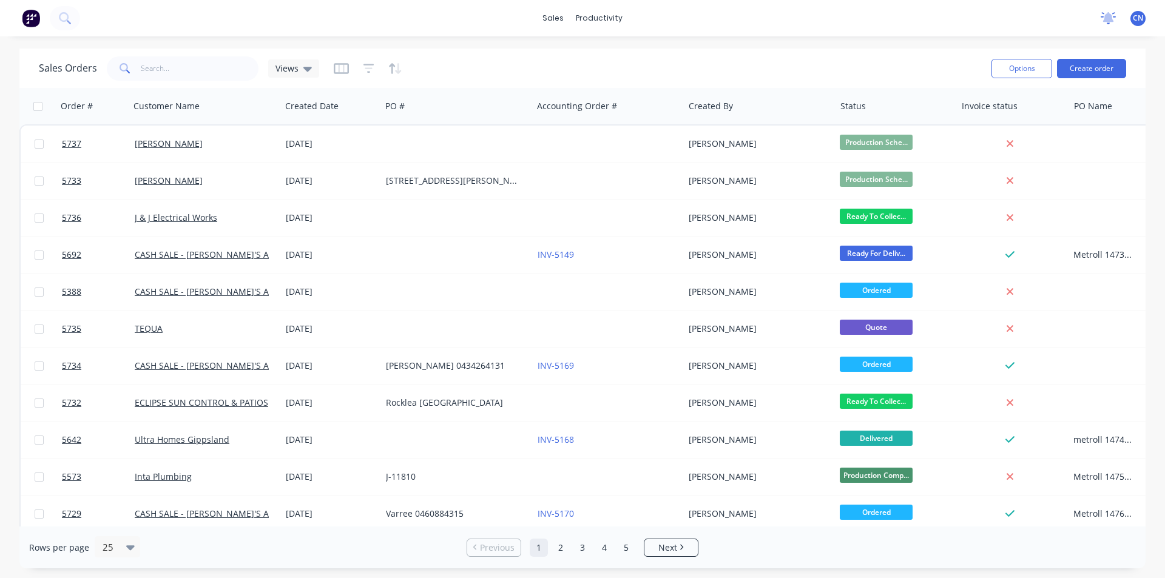
click at [1111, 16] on icon at bounding box center [1108, 17] width 11 height 10
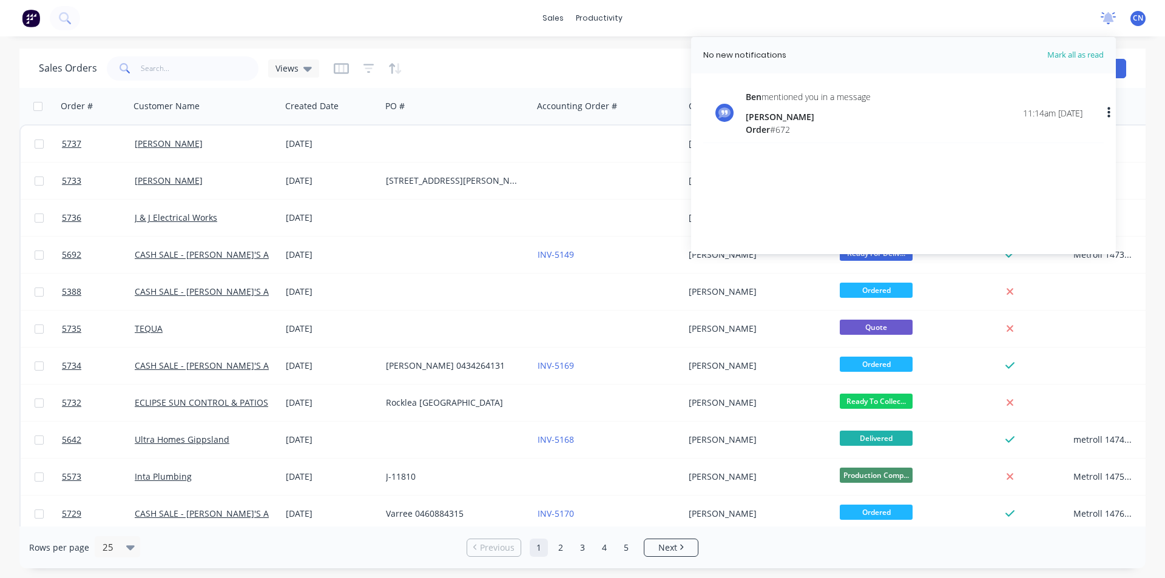
click at [1111, 16] on icon at bounding box center [1108, 17] width 11 height 10
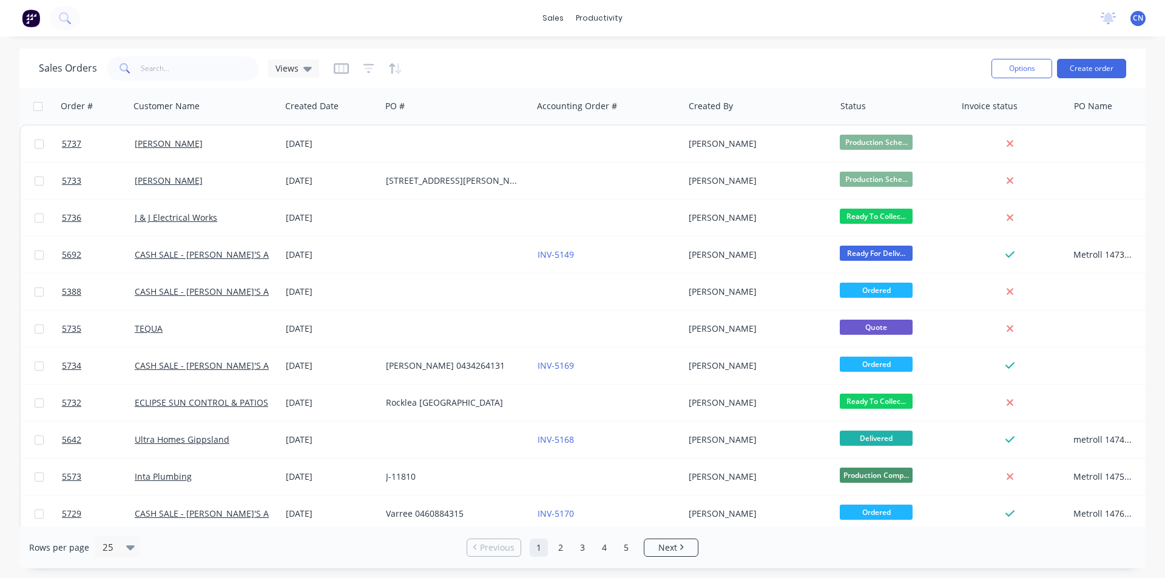
click at [1133, 22] on span "CN" at bounding box center [1138, 18] width 10 height 11
click at [28, 23] on img at bounding box center [31, 18] width 18 height 18
click at [607, 53] on div "Workflow" at bounding box center [625, 58] width 36 height 11
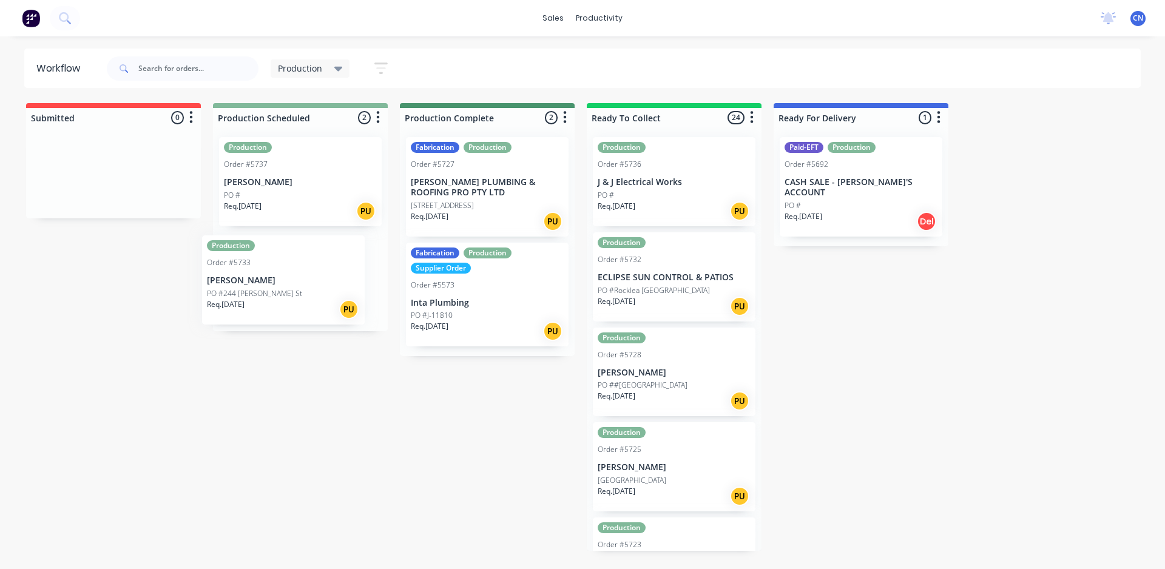
drag, startPoint x: 270, startPoint y: 283, endPoint x: 257, endPoint y: 286, distance: 13.7
click at [257, 286] on div "Production Order #5737 [PERSON_NAME] PO # Req. [DATE] PU Production Order #5733…" at bounding box center [300, 229] width 175 height 204
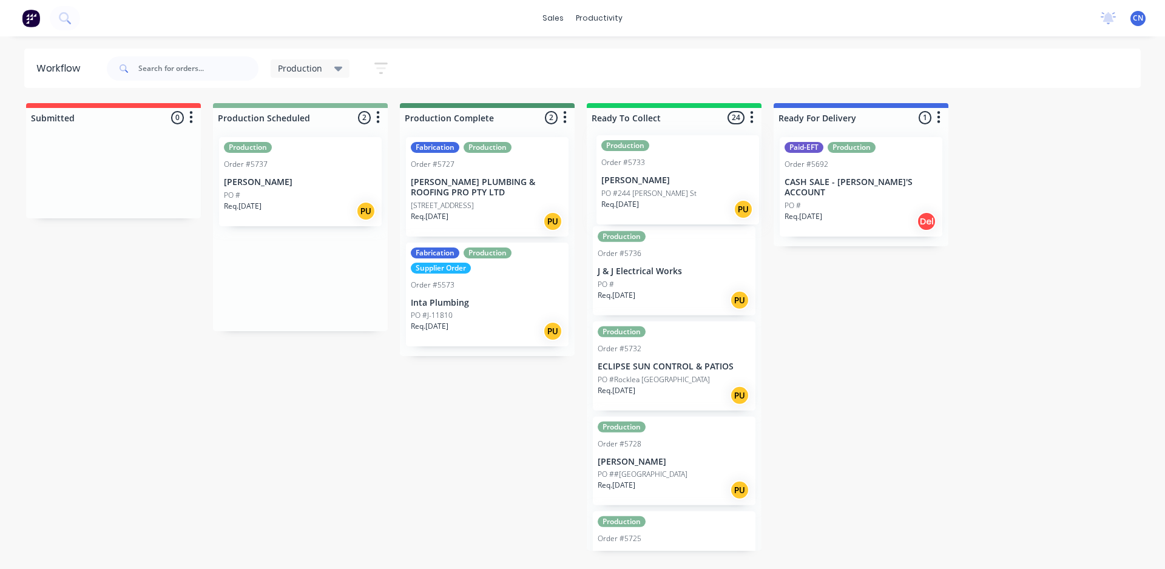
drag, startPoint x: 288, startPoint y: 279, endPoint x: 663, endPoint y: 183, distance: 387.1
click at [670, 182] on div "Submitted 0 Production Scheduled 2 Production Order #5737 [PERSON_NAME] PO # Re…" at bounding box center [914, 327] width 1847 height 448
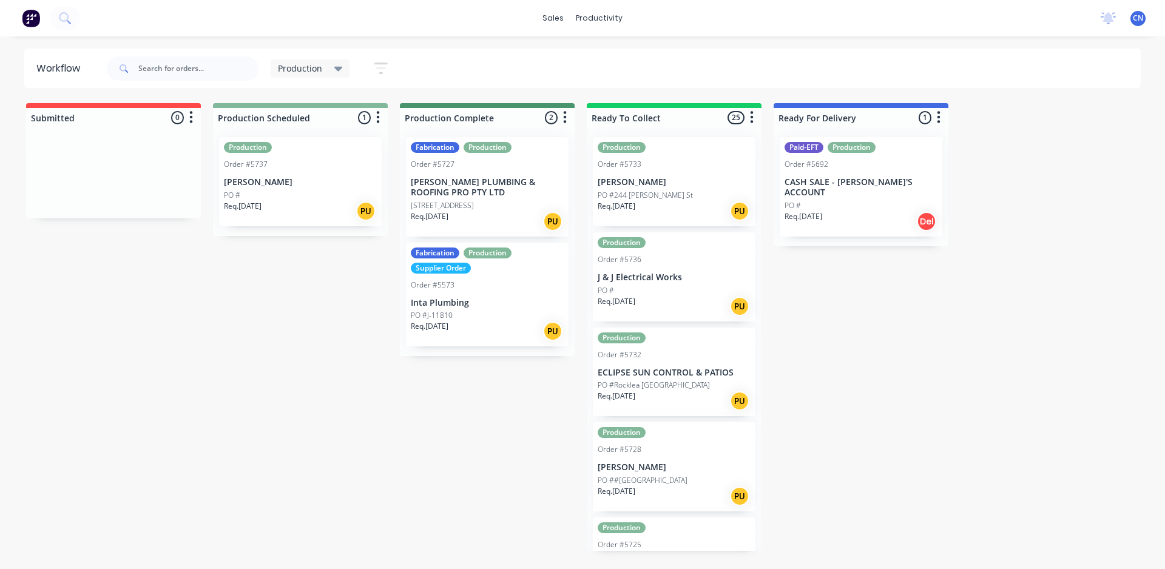
click at [277, 187] on p "[PERSON_NAME]" at bounding box center [300, 182] width 153 height 10
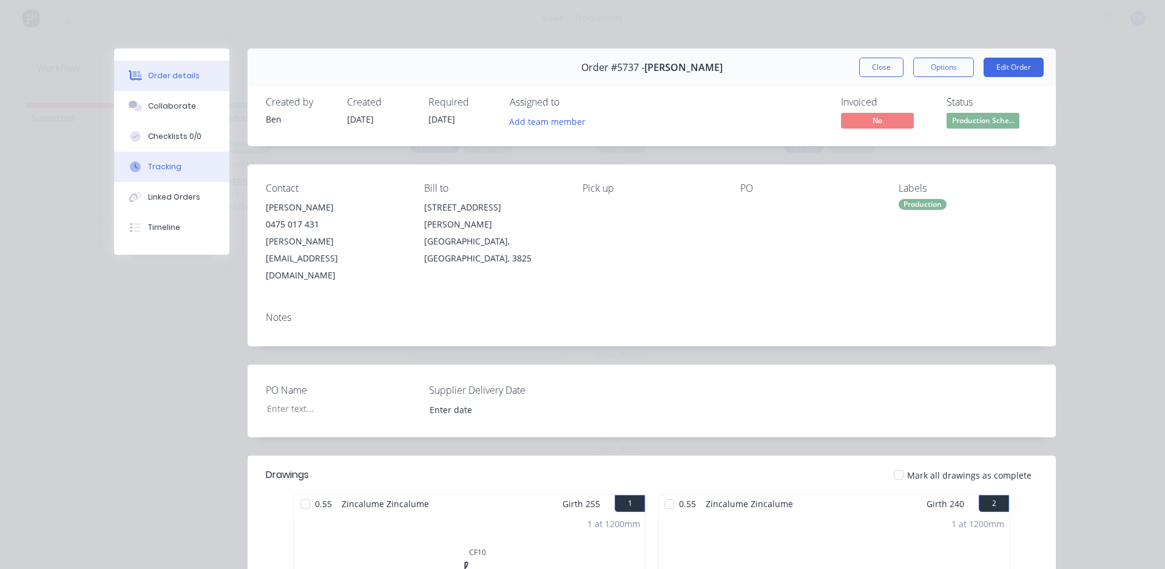
click at [161, 167] on div "Tracking" at bounding box center [164, 166] width 33 height 11
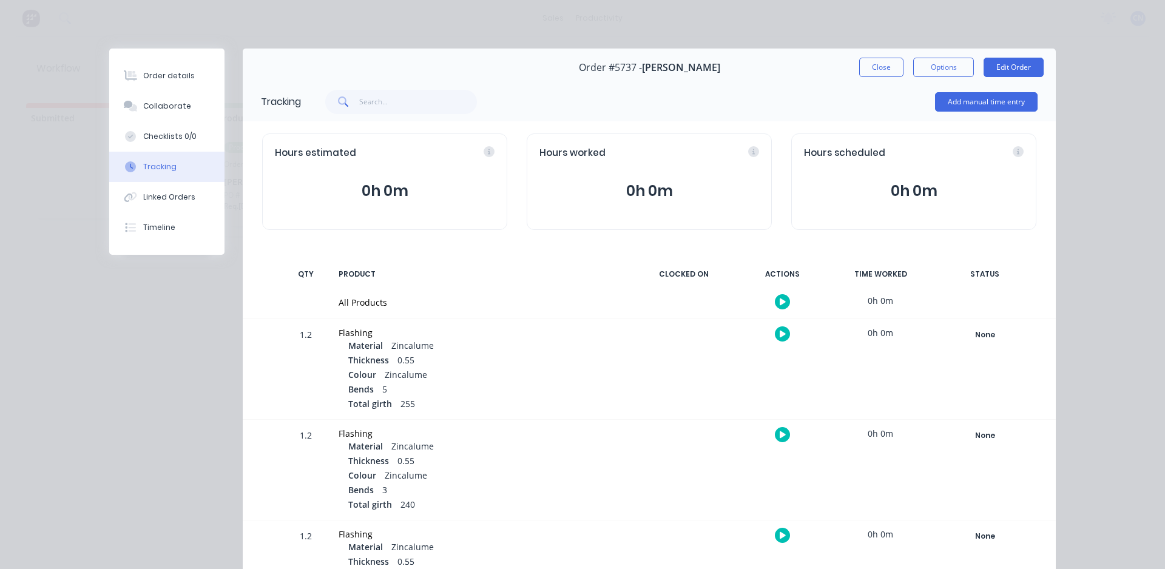
click at [780, 305] on icon "button" at bounding box center [783, 302] width 6 height 8
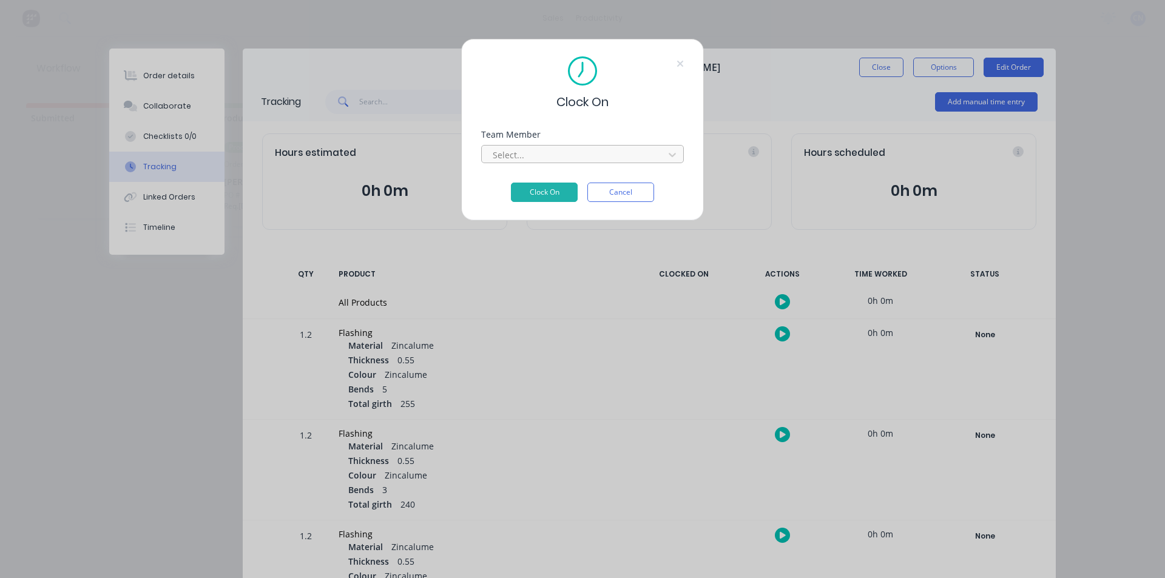
click at [544, 159] on div at bounding box center [574, 154] width 166 height 15
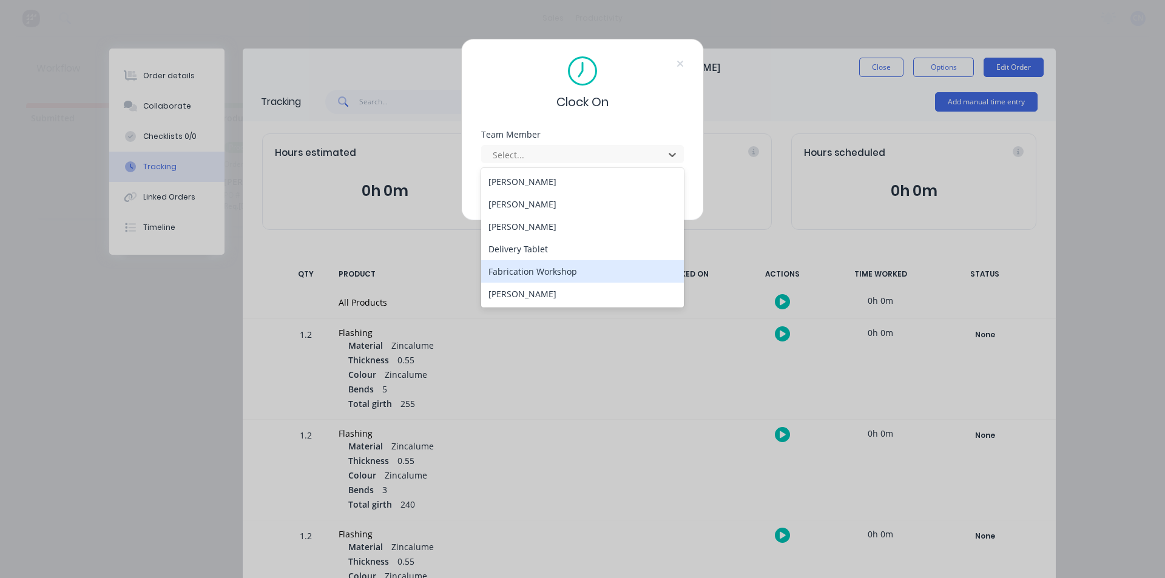
click at [533, 269] on div "Fabrication Workshop" at bounding box center [582, 271] width 203 height 22
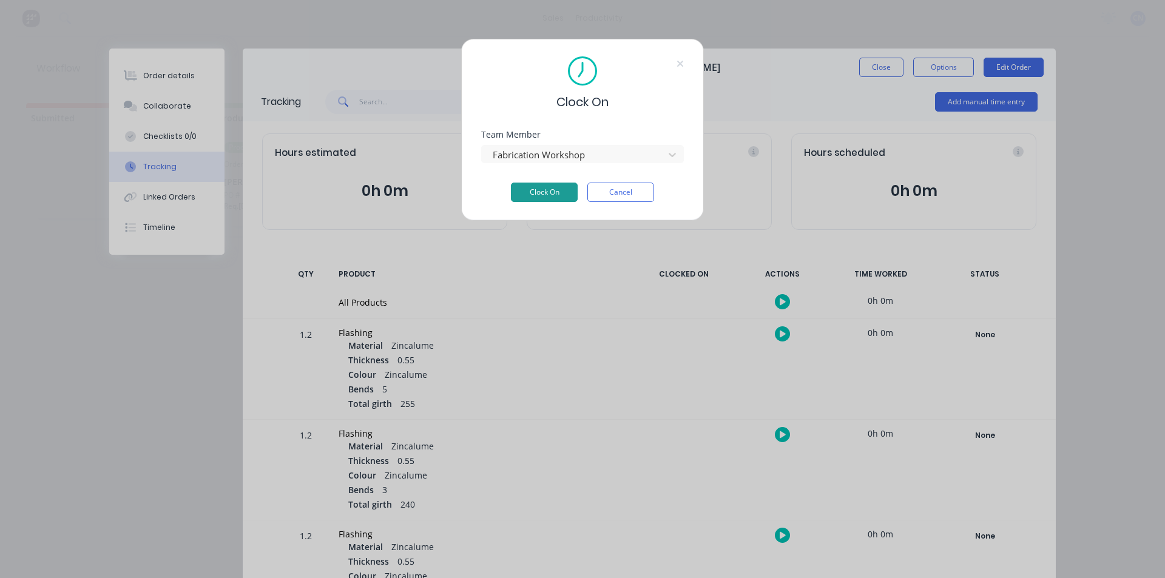
click at [551, 194] on button "Clock On" at bounding box center [544, 192] width 67 height 19
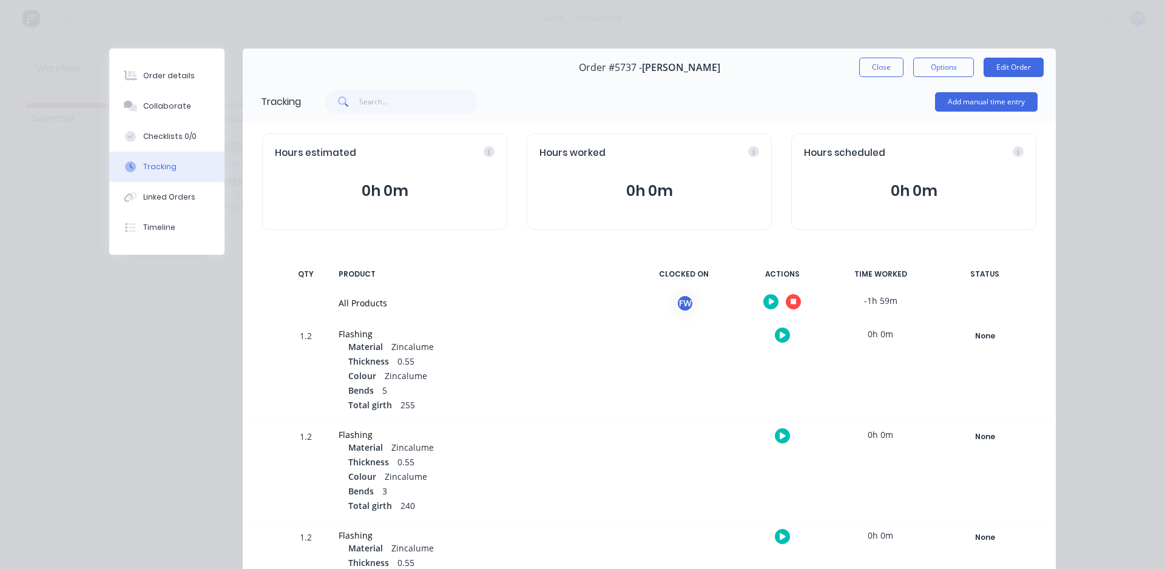
click at [788, 297] on button "button" at bounding box center [793, 301] width 15 height 15
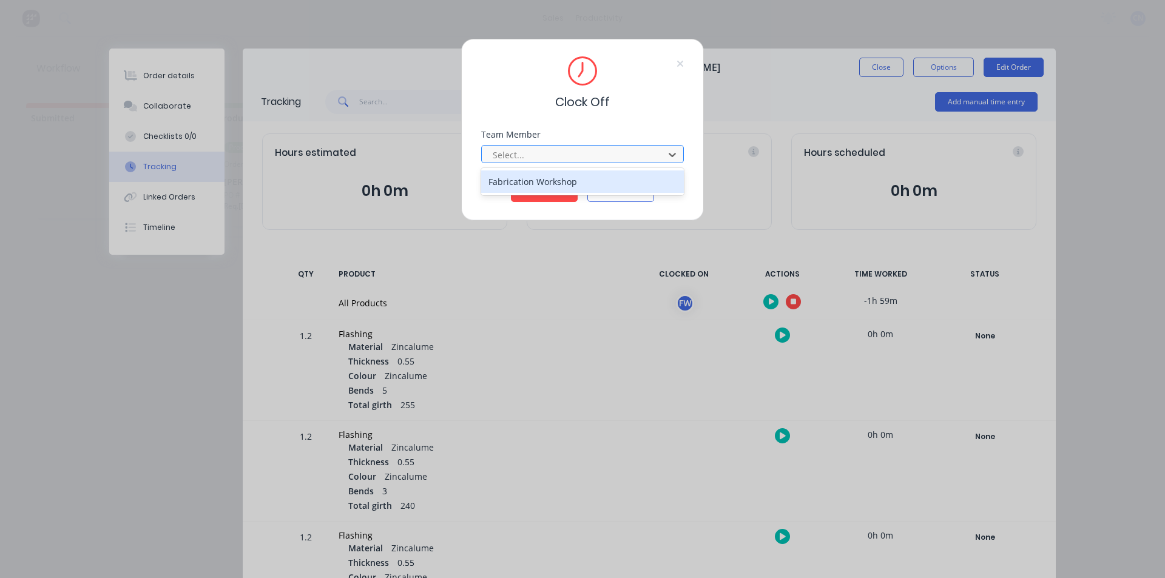
click at [552, 160] on div at bounding box center [574, 154] width 166 height 15
click at [553, 181] on div "Fabrication Workshop" at bounding box center [582, 181] width 203 height 22
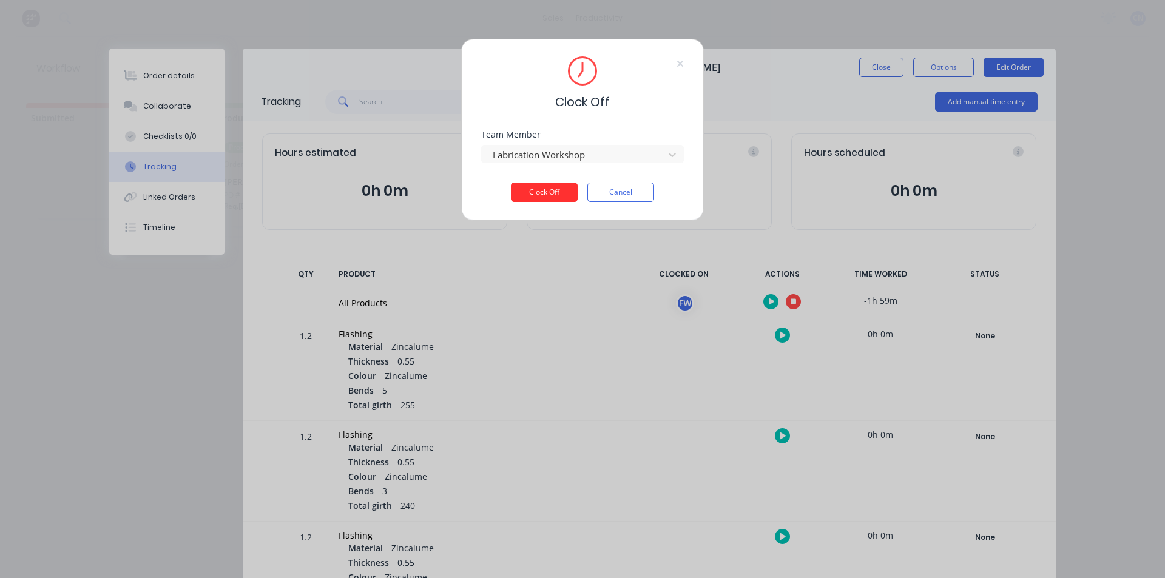
click at [551, 193] on button "Clock Off" at bounding box center [544, 192] width 67 height 19
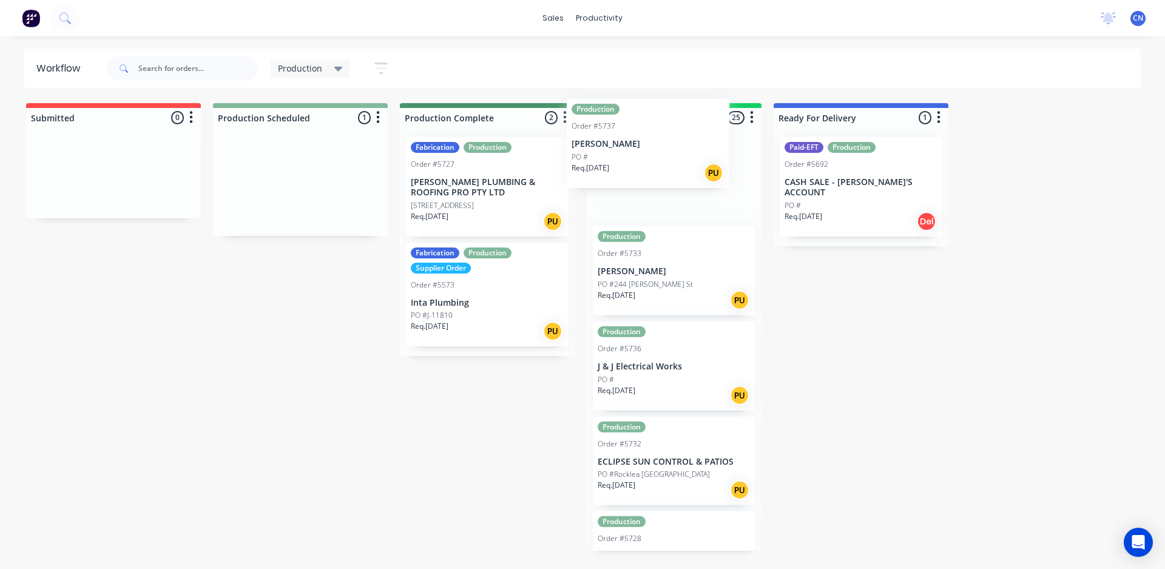
drag, startPoint x: 315, startPoint y: 174, endPoint x: 670, endPoint y: 136, distance: 356.3
click at [670, 136] on div "Submitted 0 Production Scheduled 1 Production Order #5737 Daniel Bailey PO # Re…" at bounding box center [914, 327] width 1847 height 448
